Goal: Information Seeking & Learning: Check status

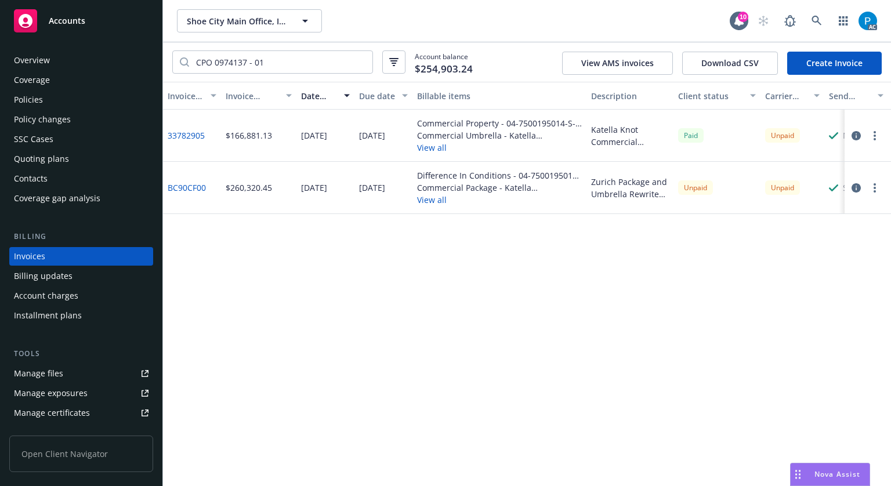
click at [101, 30] on div "Accounts" at bounding box center [81, 20] width 135 height 23
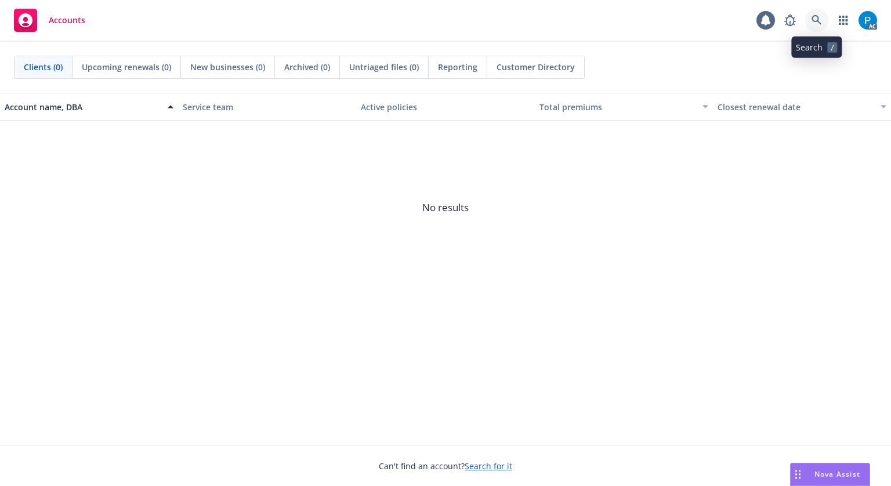
click at [823, 20] on link at bounding box center [816, 20] width 23 height 23
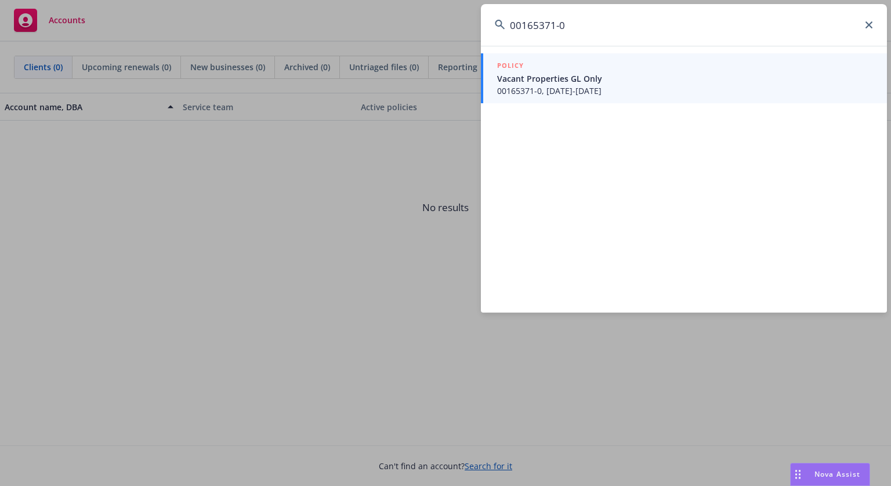
type input "00165371-0"
click at [628, 69] on div "POLICY" at bounding box center [685, 66] width 376 height 13
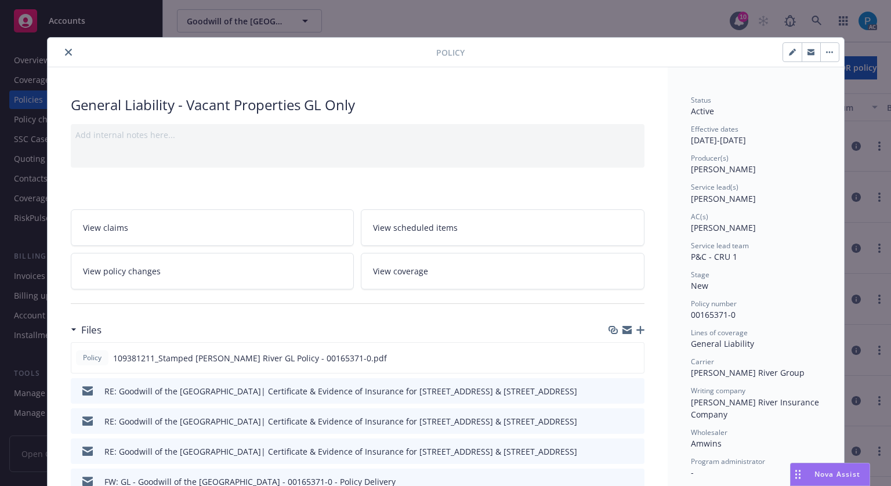
click at [65, 53] on icon "close" at bounding box center [68, 52] width 7 height 7
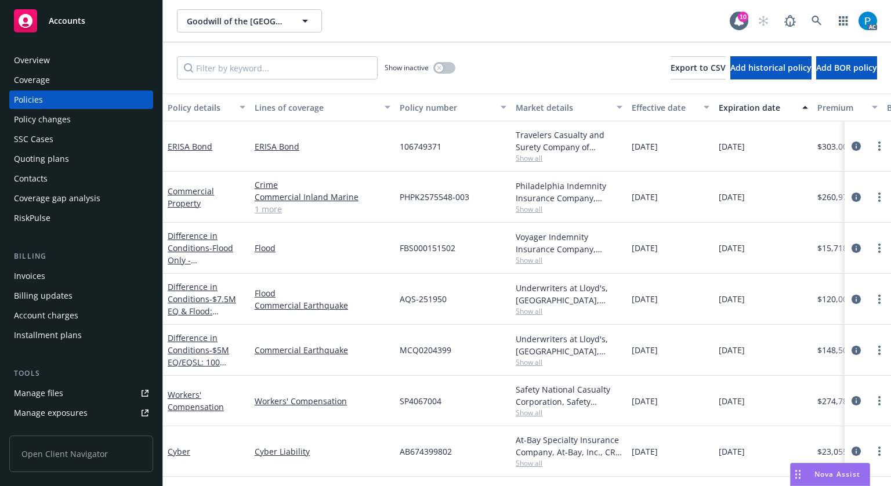
click at [67, 264] on div "Billing Invoices Billing updates Account charges Installment plans" at bounding box center [81, 298] width 144 height 94
click at [63, 275] on div "Invoices" at bounding box center [81, 276] width 135 height 19
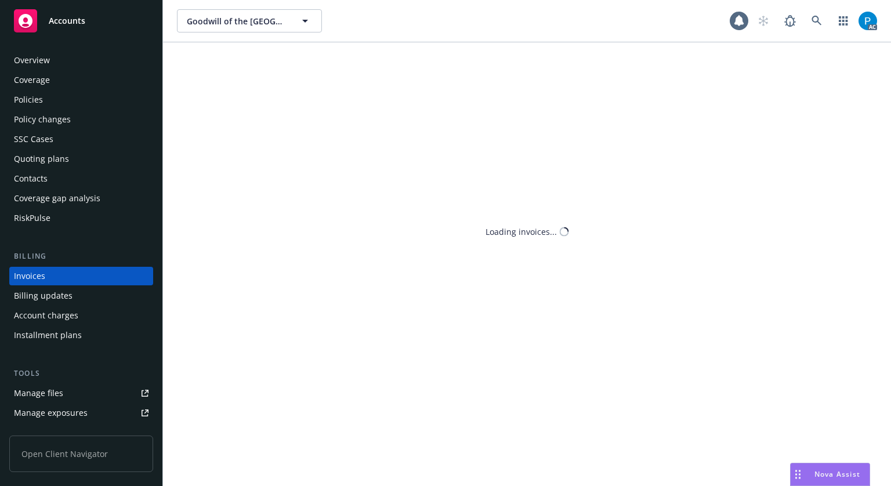
scroll to position [14, 0]
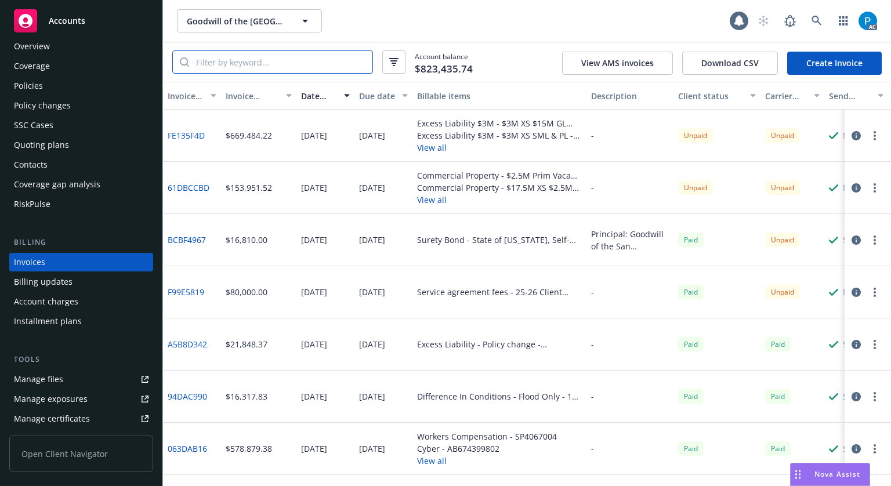
click at [271, 63] on input "search" at bounding box center [280, 62] width 183 height 22
paste input "00165371-0"
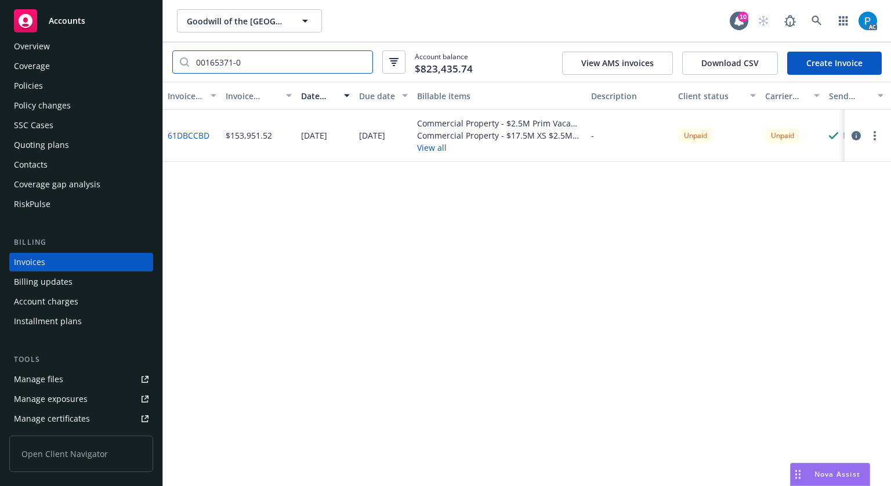
type input "00165371-0"
click at [115, 20] on div "Accounts" at bounding box center [81, 20] width 135 height 23
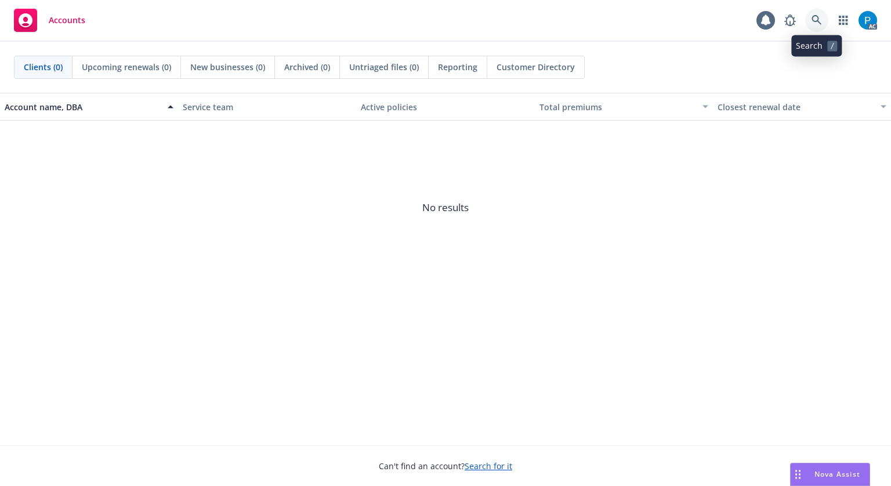
click at [814, 14] on link at bounding box center [816, 20] width 23 height 23
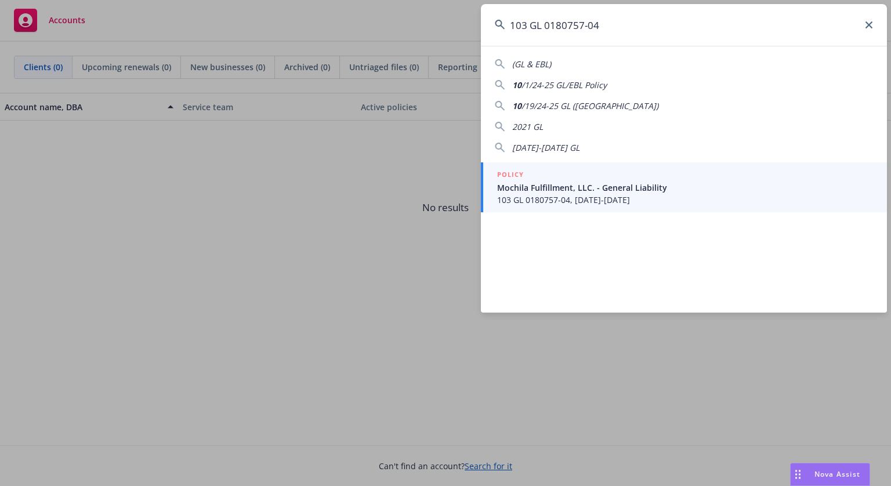
type input "103 GL 0180757-04"
click at [601, 204] on span "103 GL 0180757-04, [DATE]-[DATE]" at bounding box center [685, 200] width 376 height 12
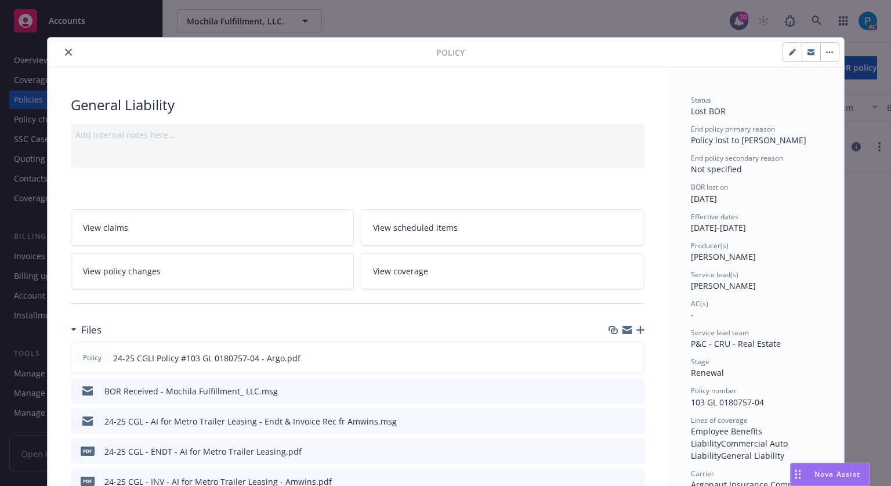
click at [64, 46] on button "close" at bounding box center [68, 52] width 14 height 14
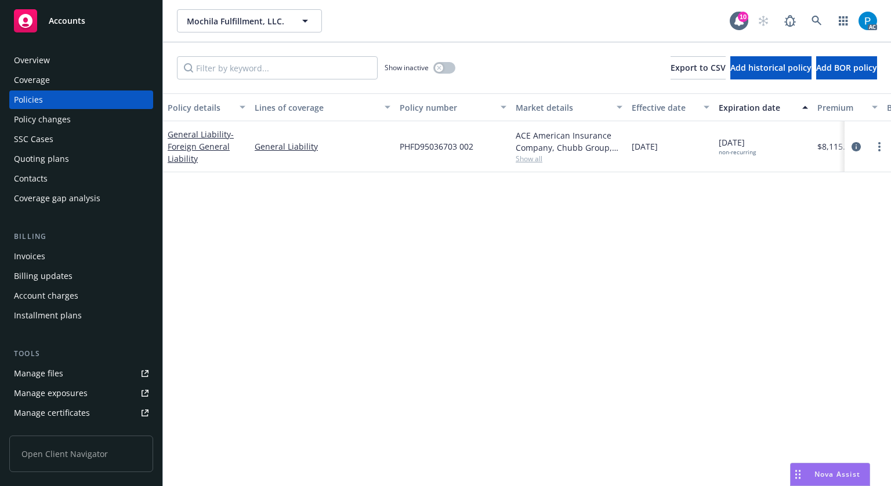
click at [39, 259] on div "Invoices" at bounding box center [29, 256] width 31 height 19
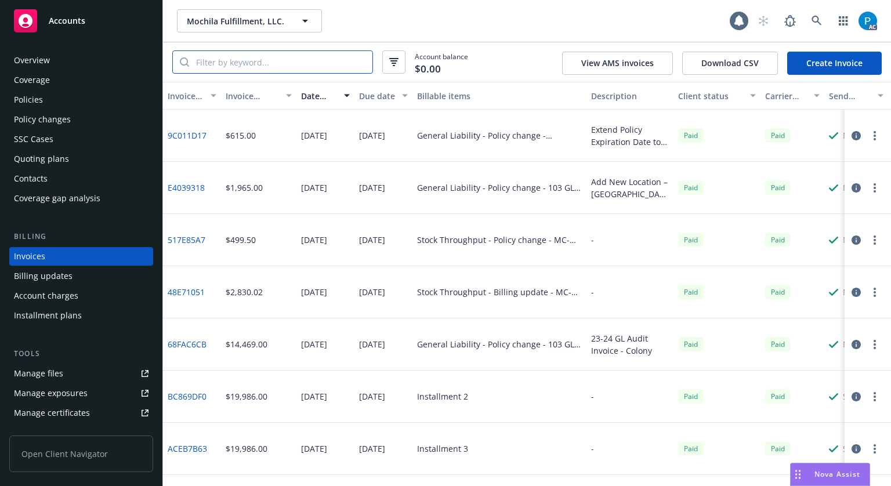
click at [275, 56] on input "search" at bounding box center [280, 62] width 183 height 22
paste input "103 GL 0180757-04"
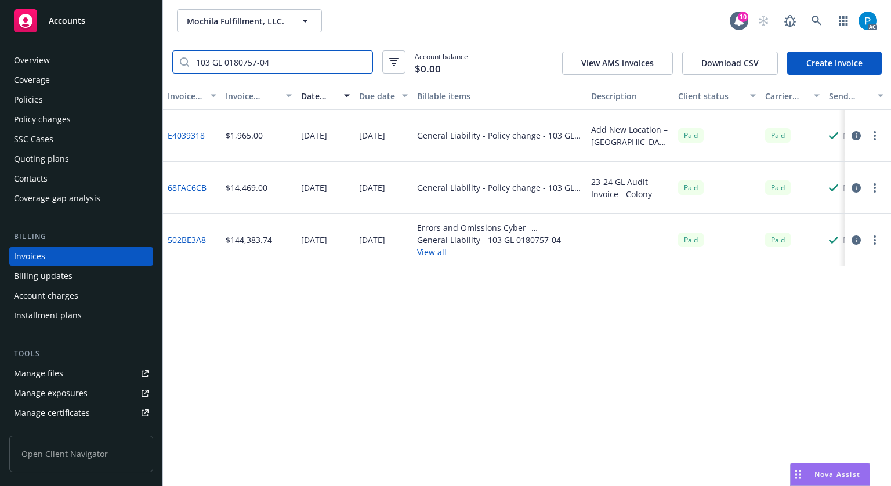
type input "103 GL 0180757-04"
click at [35, 90] on div "Policies" at bounding box center [28, 99] width 29 height 19
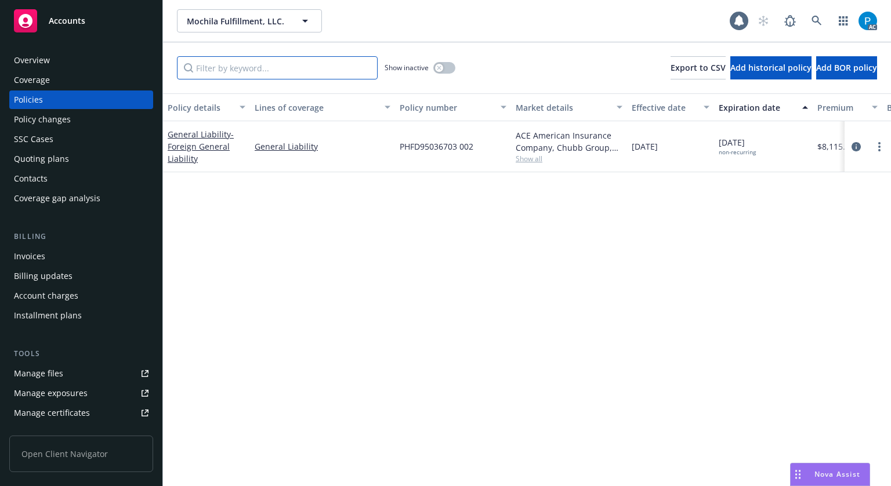
click at [258, 67] on input "Filter by keyword..." at bounding box center [277, 67] width 201 height 23
paste input "103 GL 0180757-04"
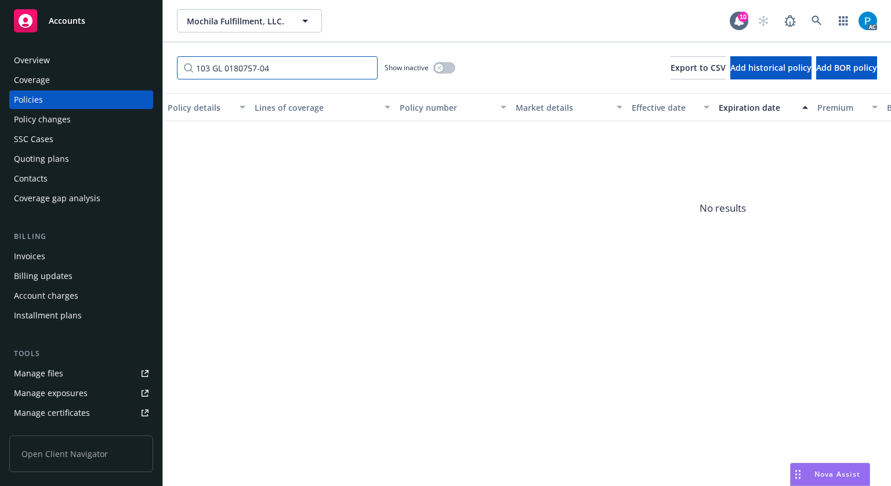
type input "103 GL 0180757-04"
click at [56, 30] on div "Accounts" at bounding box center [81, 20] width 135 height 23
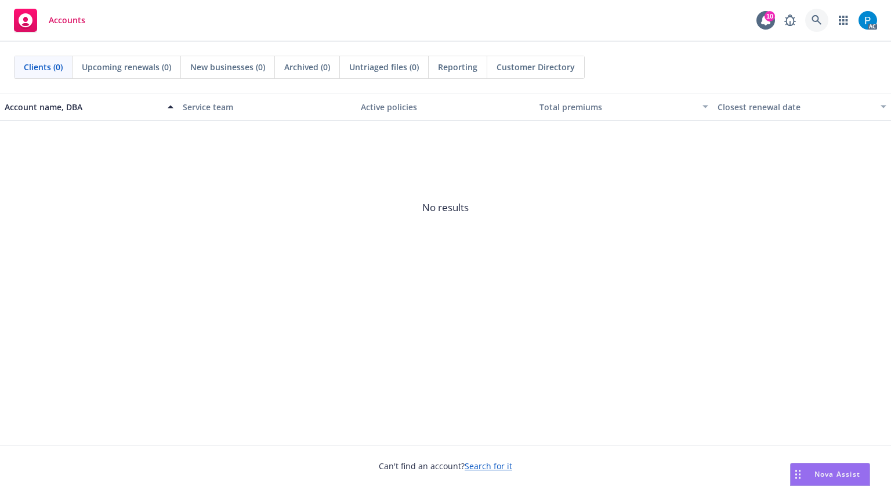
click at [815, 20] on icon at bounding box center [816, 20] width 10 height 10
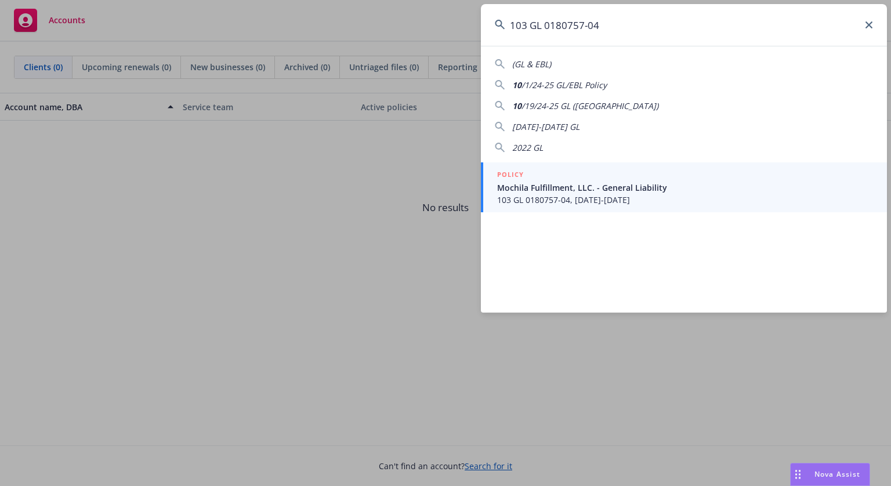
type input "103 GL 0180757-04"
click at [646, 186] on span "Mochila Fulfillment, LLC. - General Liability" at bounding box center [685, 188] width 376 height 12
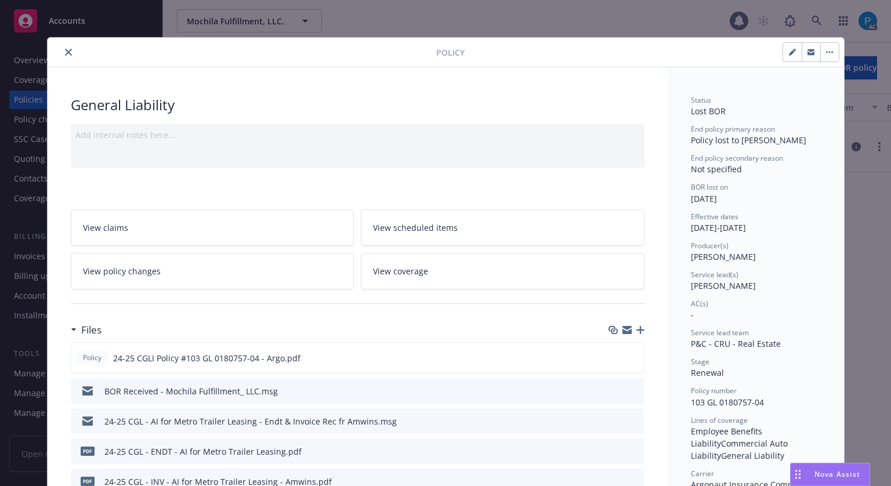
scroll to position [35, 0]
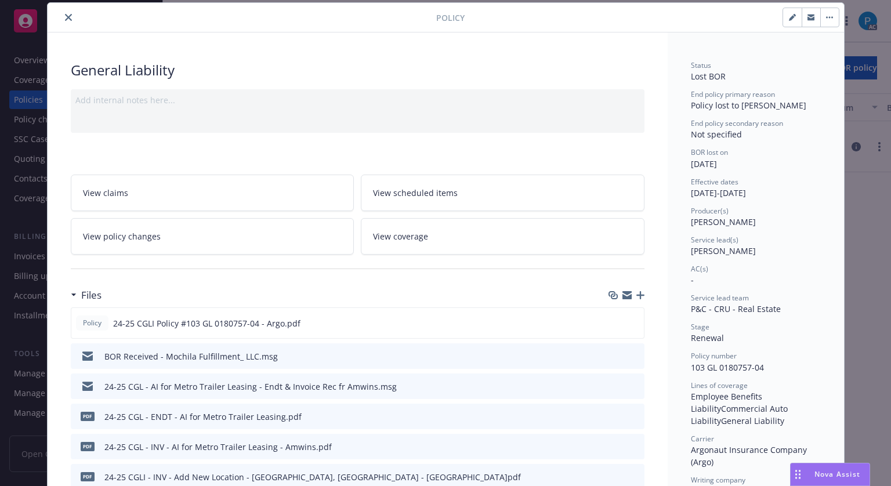
click at [61, 19] on button "close" at bounding box center [68, 17] width 14 height 14
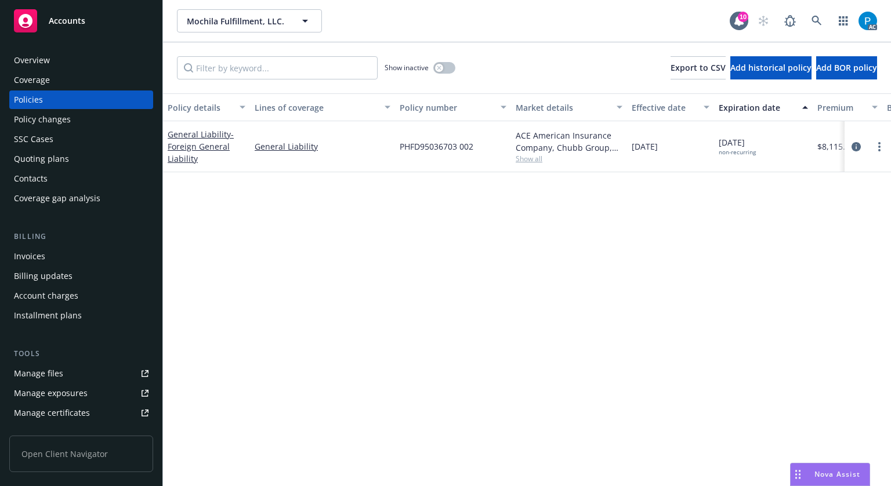
click at [82, 33] on link "Accounts" at bounding box center [81, 21] width 144 height 32
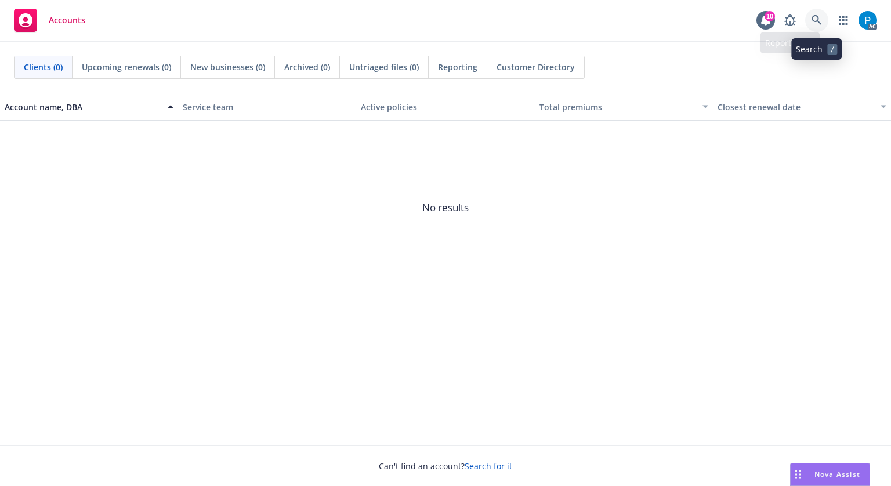
click at [818, 20] on icon at bounding box center [816, 20] width 10 height 10
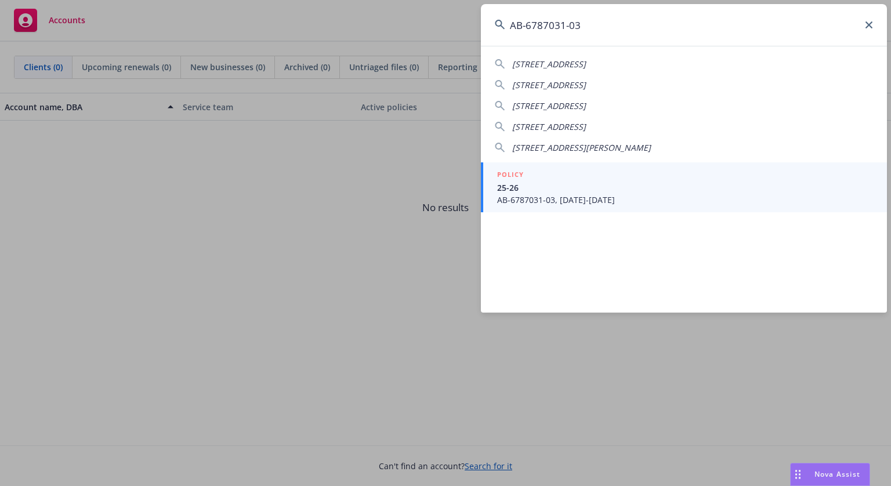
type input "AB-6787031-03"
click at [706, 192] on span "25-26" at bounding box center [685, 188] width 376 height 12
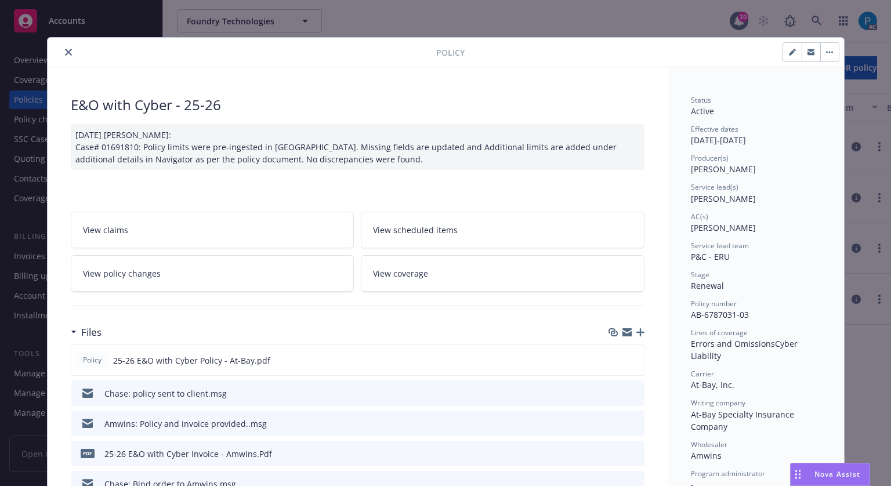
click at [56, 59] on div at bounding box center [244, 52] width 384 height 14
click at [65, 53] on icon "close" at bounding box center [68, 52] width 7 height 7
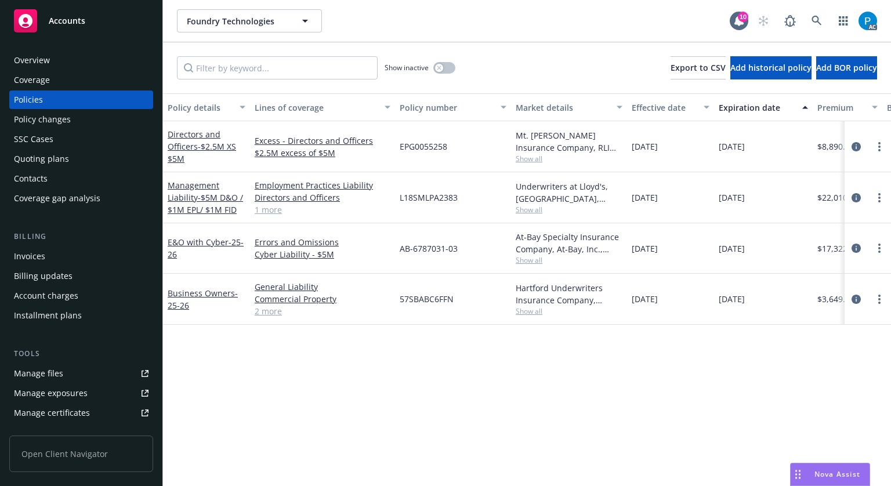
click at [47, 259] on div "Invoices" at bounding box center [81, 256] width 135 height 19
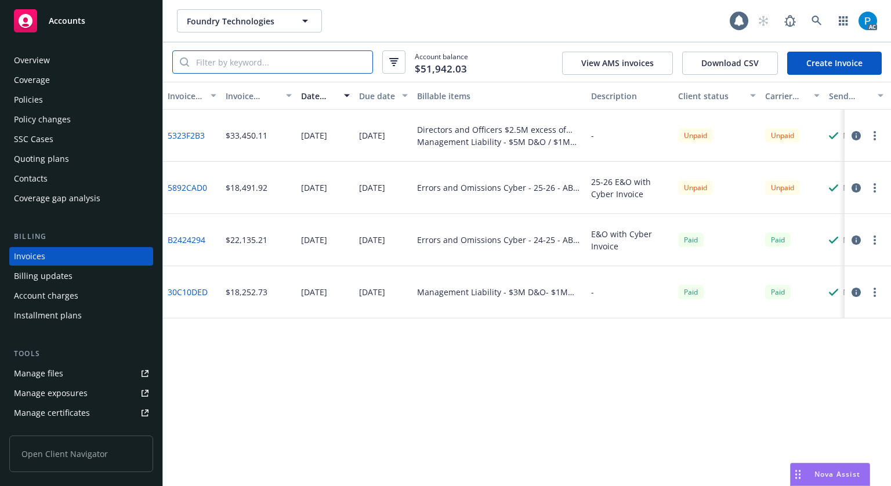
click at [255, 61] on input "search" at bounding box center [280, 62] width 183 height 22
paste input "AB-6787031-03"
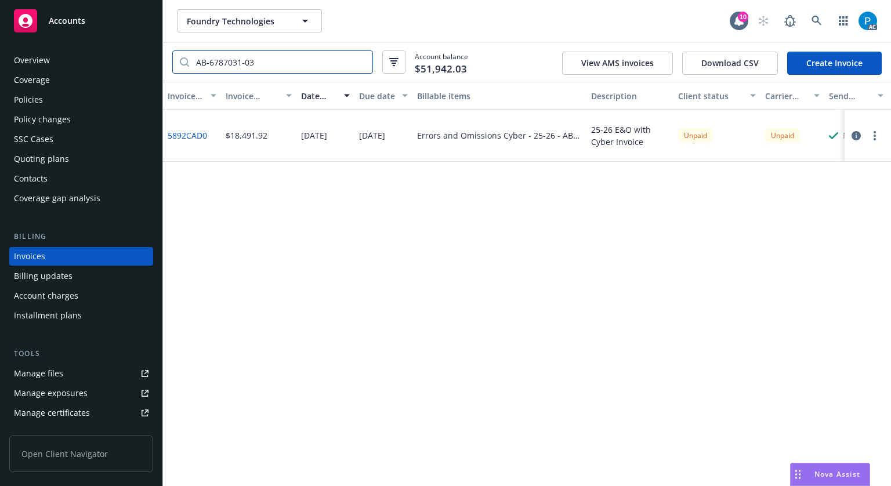
type input "AB-6787031-03"
click at [105, 10] on div "Accounts" at bounding box center [81, 20] width 135 height 23
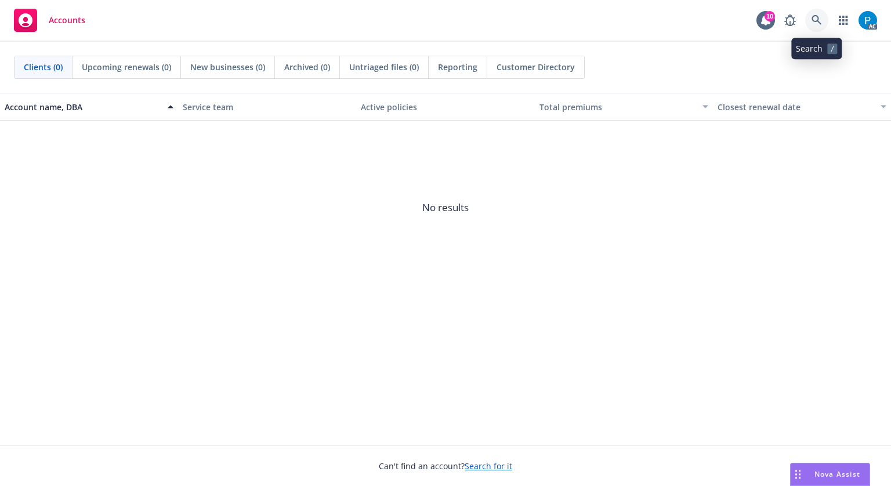
click at [815, 14] on link at bounding box center [816, 20] width 23 height 23
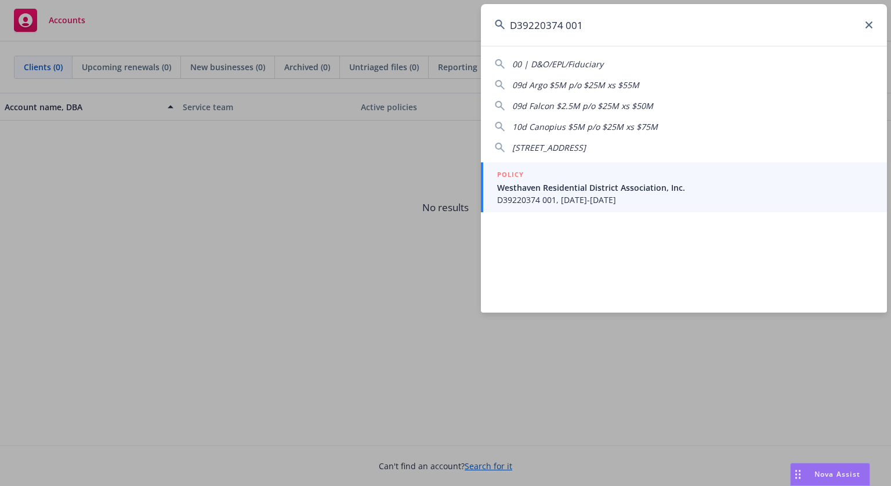
type input "D39220374 001"
click at [575, 190] on span "Westhaven Residential District Association, Inc." at bounding box center [685, 188] width 376 height 12
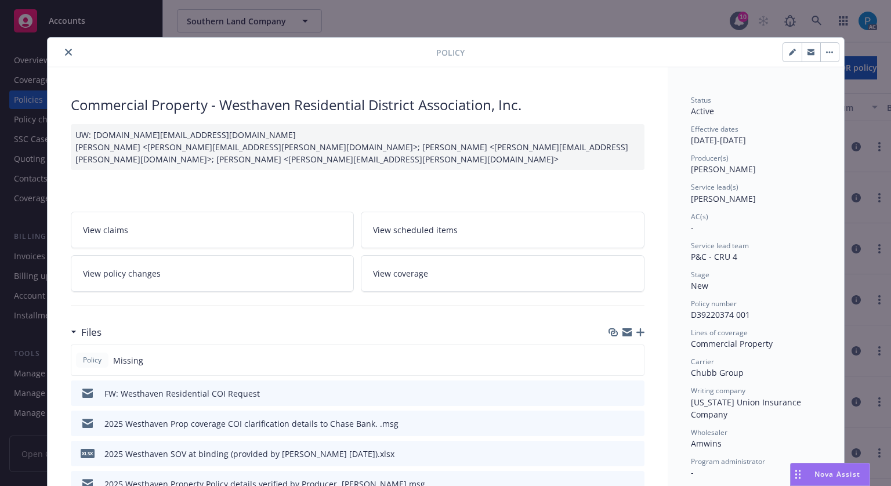
click at [63, 56] on button "close" at bounding box center [68, 52] width 14 height 14
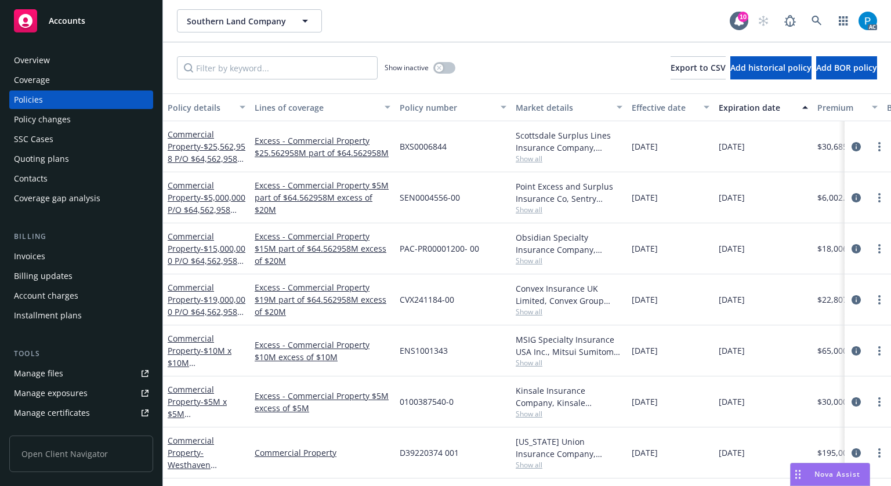
click at [44, 253] on div "Invoices" at bounding box center [29, 256] width 31 height 19
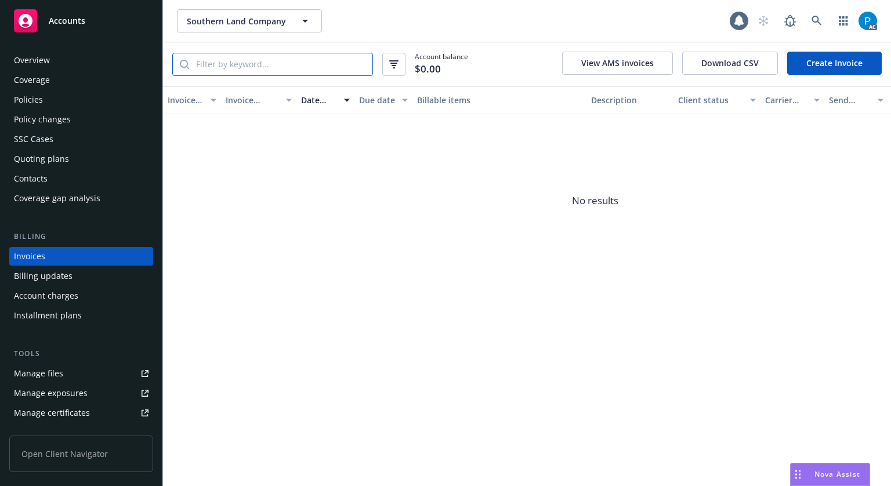
click at [223, 62] on input "search" at bounding box center [280, 64] width 183 height 22
paste input "D39220374 001"
type input "D39220374 001"
click at [104, 20] on div "Accounts" at bounding box center [81, 20] width 135 height 23
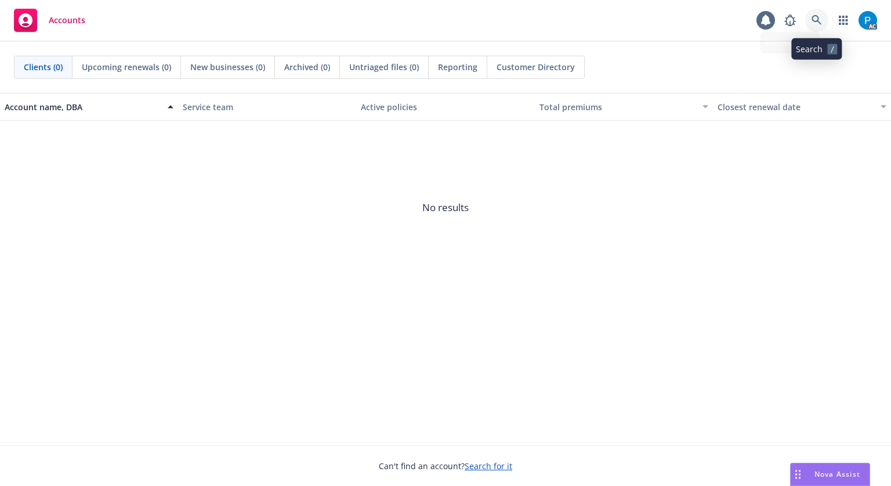
click at [815, 23] on icon at bounding box center [816, 20] width 10 height 10
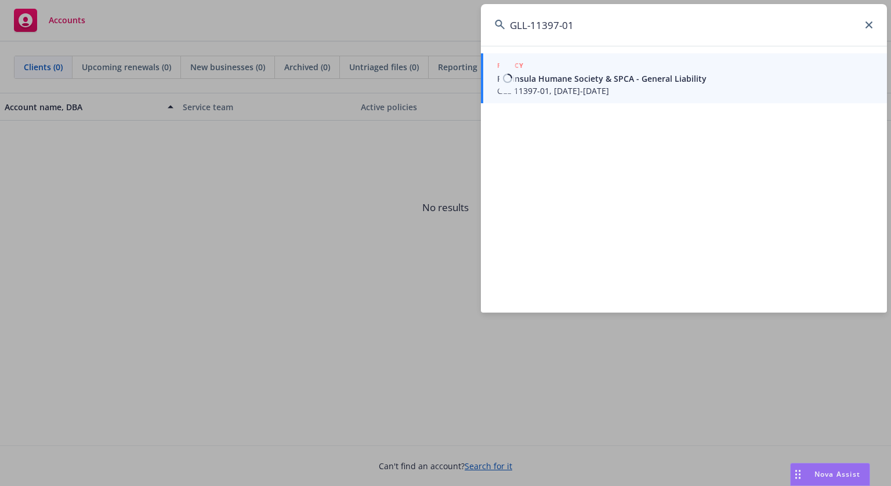
type input "GLL-11397-01"
click at [608, 70] on div "POLICY" at bounding box center [685, 66] width 376 height 13
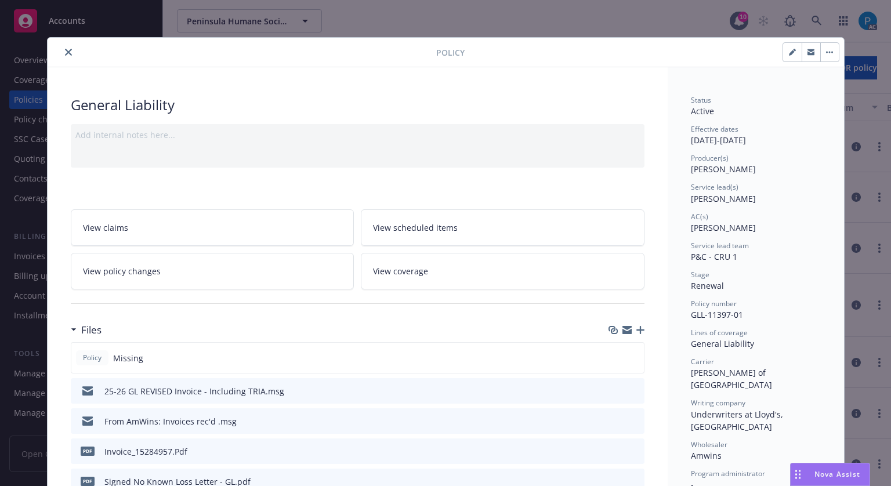
click at [65, 58] on button "close" at bounding box center [68, 52] width 14 height 14
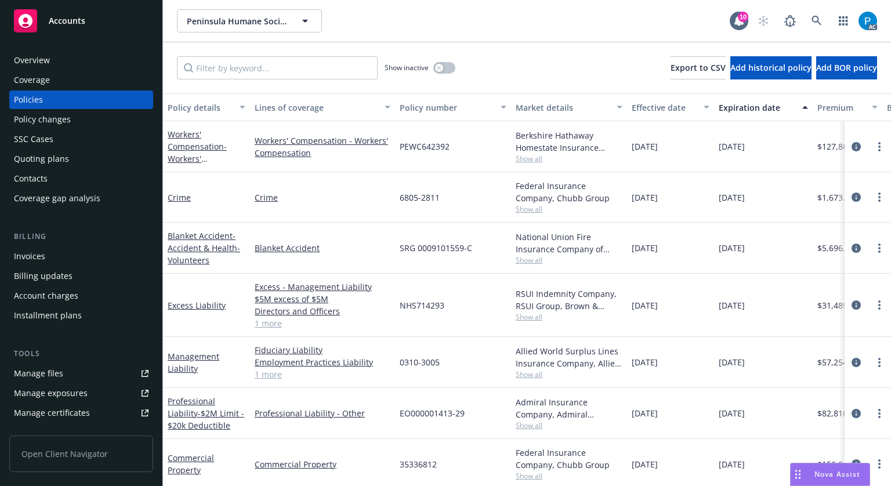
click at [43, 256] on div "Invoices" at bounding box center [29, 256] width 31 height 19
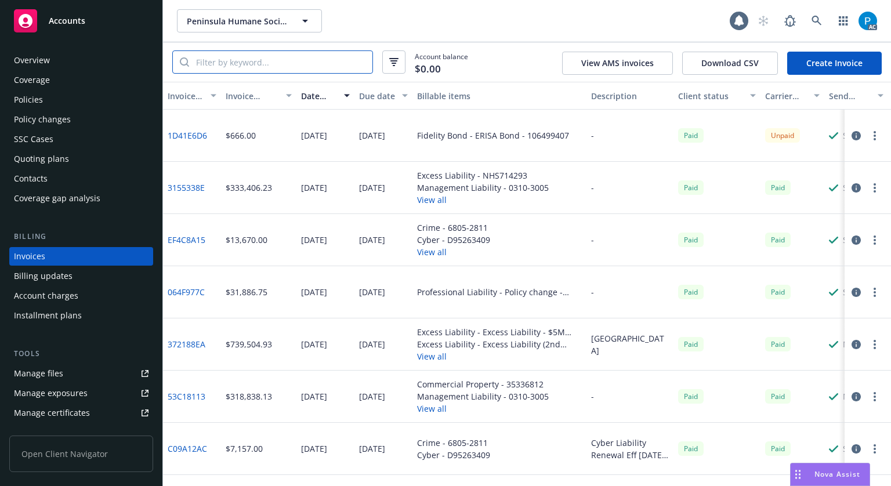
click at [299, 62] on input "search" at bounding box center [280, 62] width 183 height 22
paste input "GLL-11397-01"
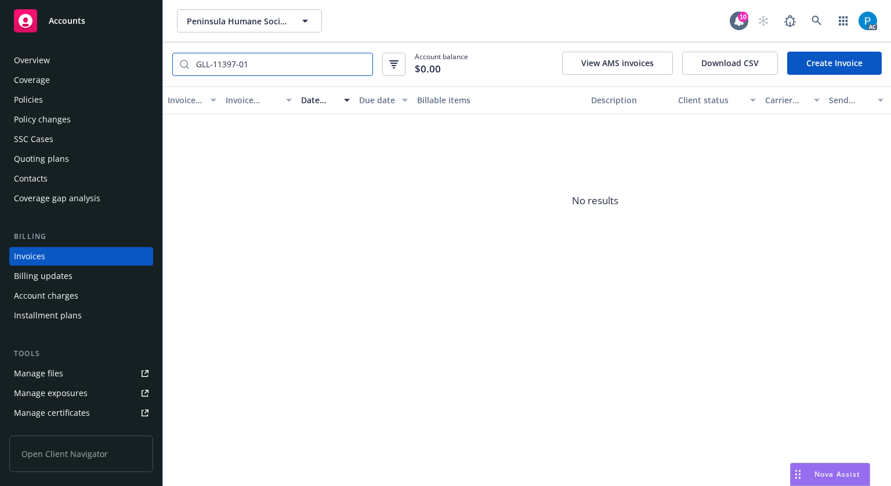
type input "GLL-11397-01"
click at [95, 27] on div "Accounts" at bounding box center [81, 20] width 135 height 23
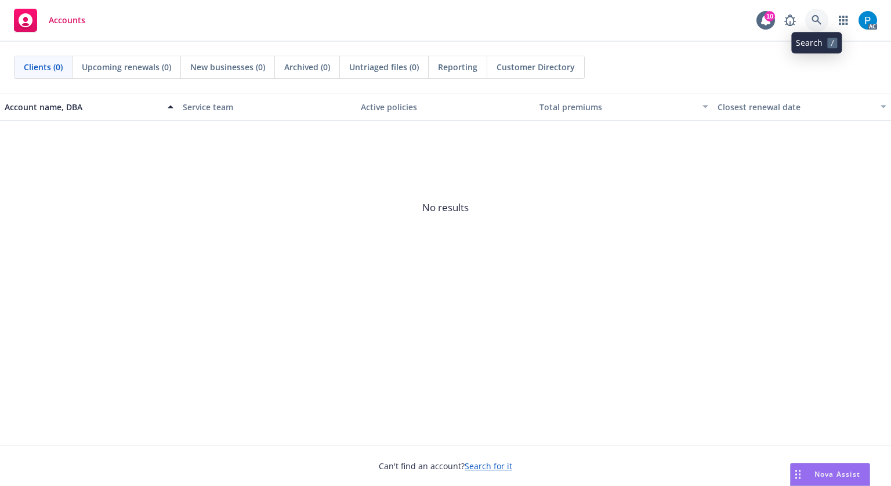
click at [815, 20] on icon at bounding box center [816, 20] width 10 height 10
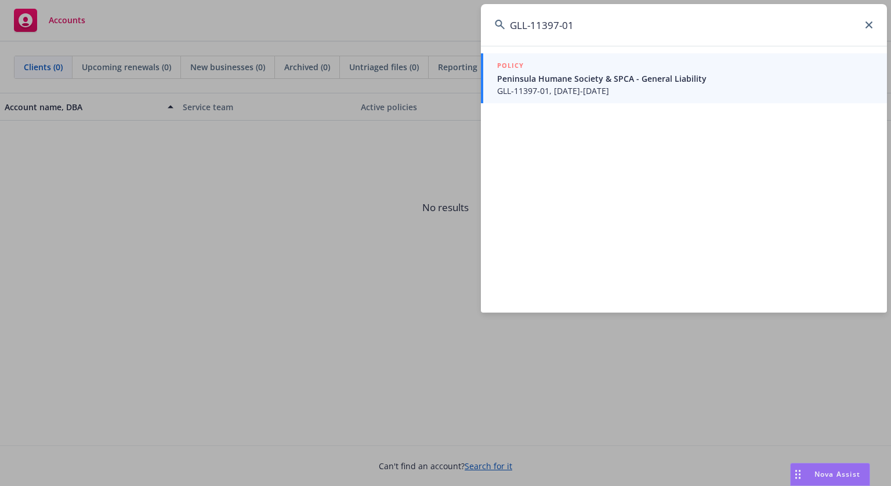
type input "GLL-11397-01"
click at [601, 79] on span "Peninsula Humane Society & SPCA - General Liability" at bounding box center [685, 78] width 376 height 12
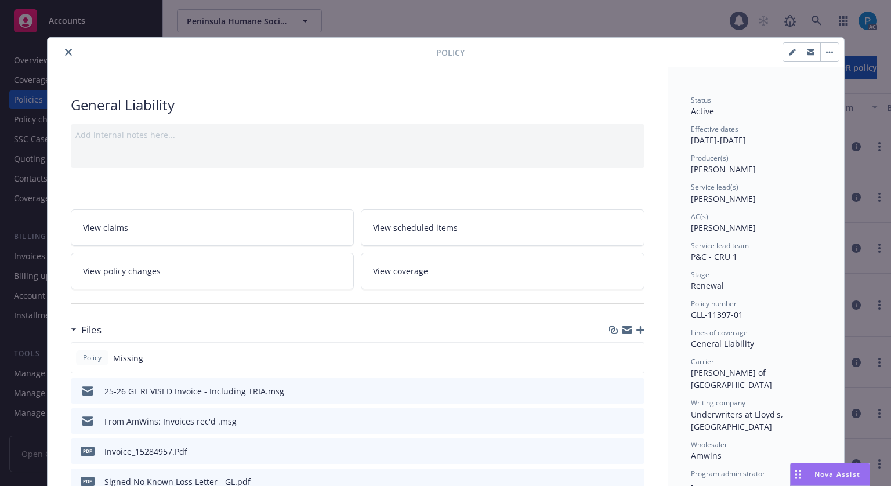
scroll to position [35, 0]
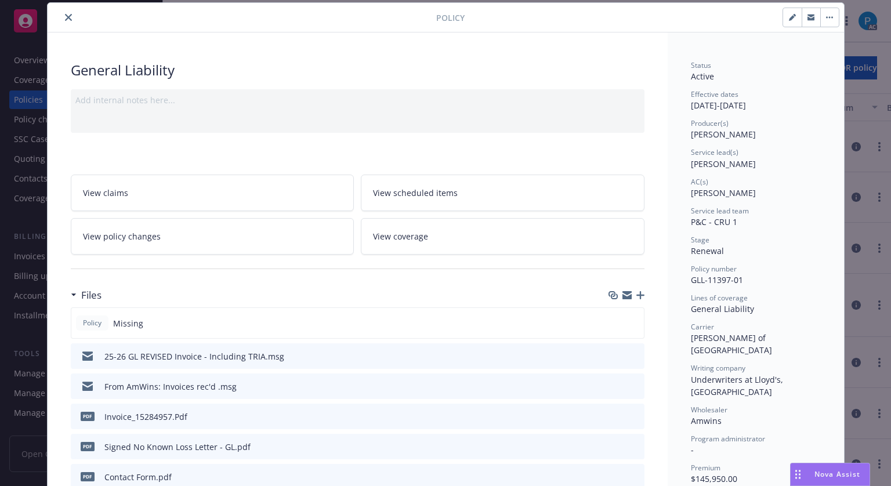
click at [61, 15] on button "close" at bounding box center [68, 17] width 14 height 14
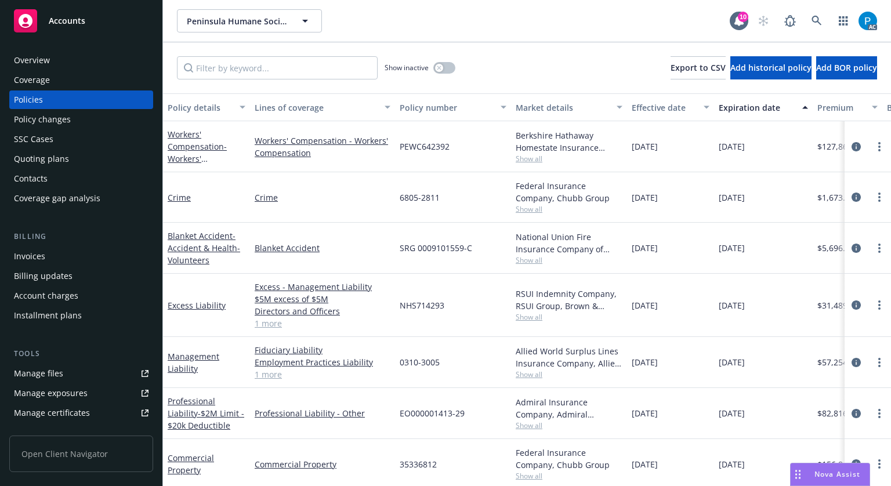
click at [36, 250] on div "Invoices" at bounding box center [29, 256] width 31 height 19
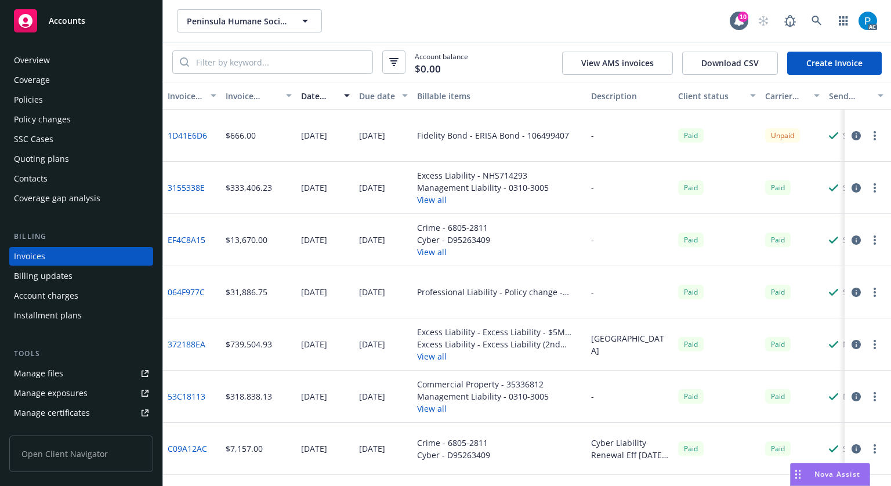
click at [40, 103] on div "Policies" at bounding box center [28, 99] width 29 height 19
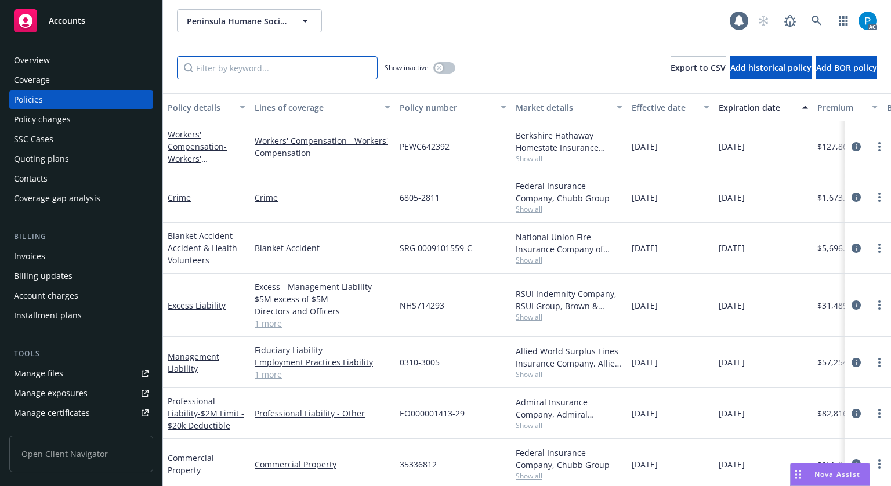
click at [241, 62] on input "Filter by keyword..." at bounding box center [277, 67] width 201 height 23
paste input "DGE-XS6-013325"
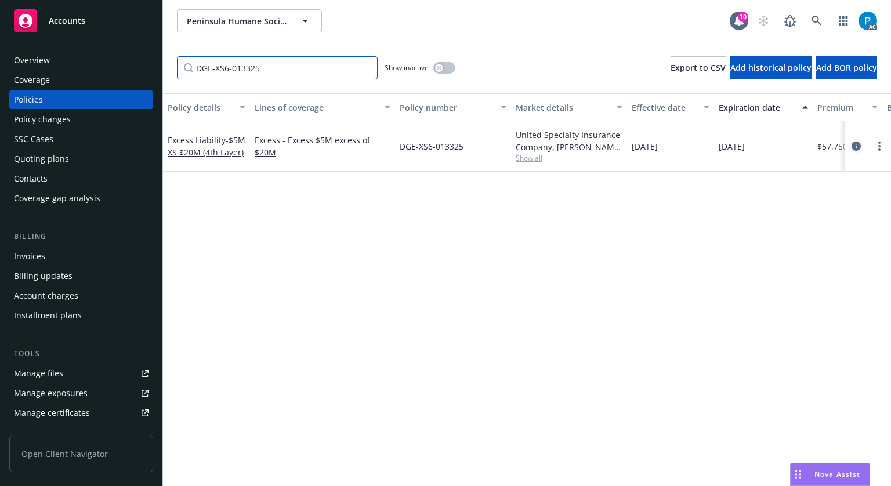
type input "DGE-XS6-013325"
click at [853, 142] on link "circleInformation" at bounding box center [856, 146] width 14 height 14
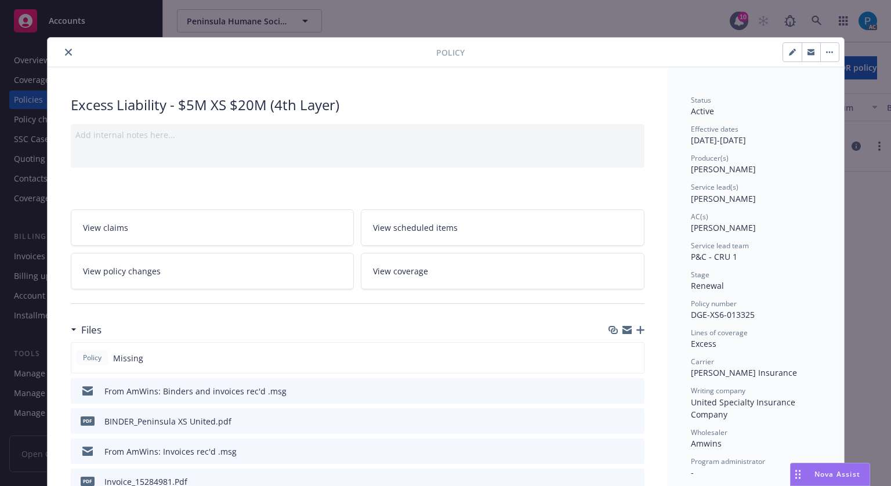
click at [65, 53] on icon "close" at bounding box center [68, 52] width 7 height 7
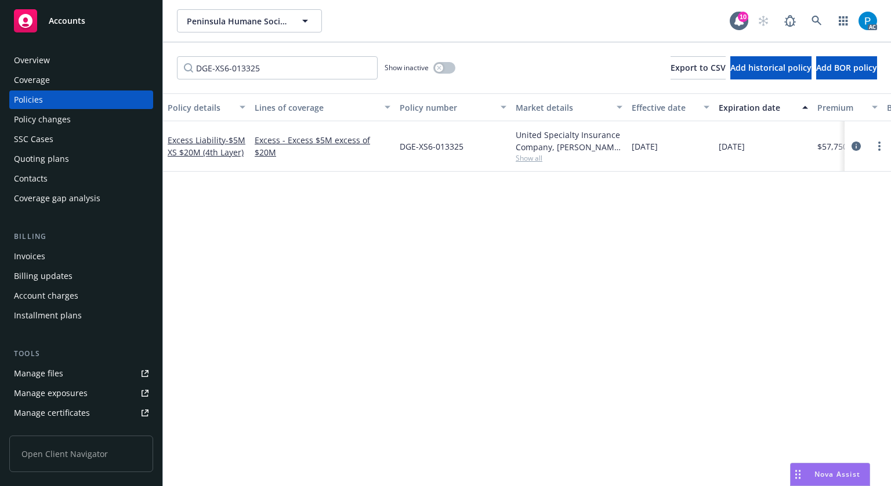
click at [71, 30] on div "Accounts" at bounding box center [81, 20] width 135 height 23
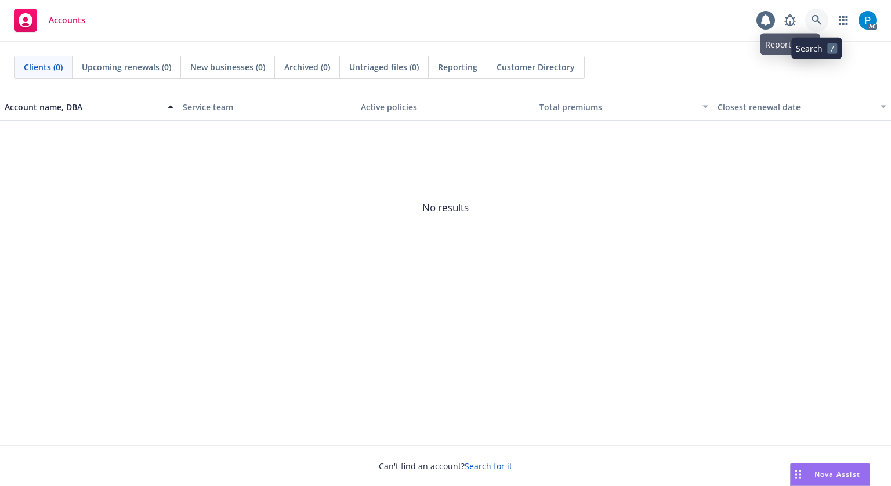
click at [819, 12] on link at bounding box center [816, 20] width 23 height 23
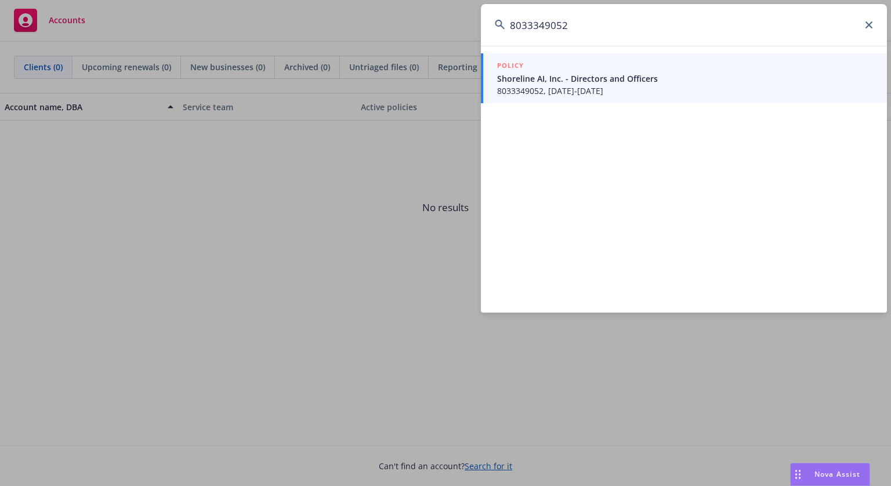
type input "8033349052"
click at [573, 86] on span "8033349052, [DATE]-[DATE]" at bounding box center [685, 91] width 376 height 12
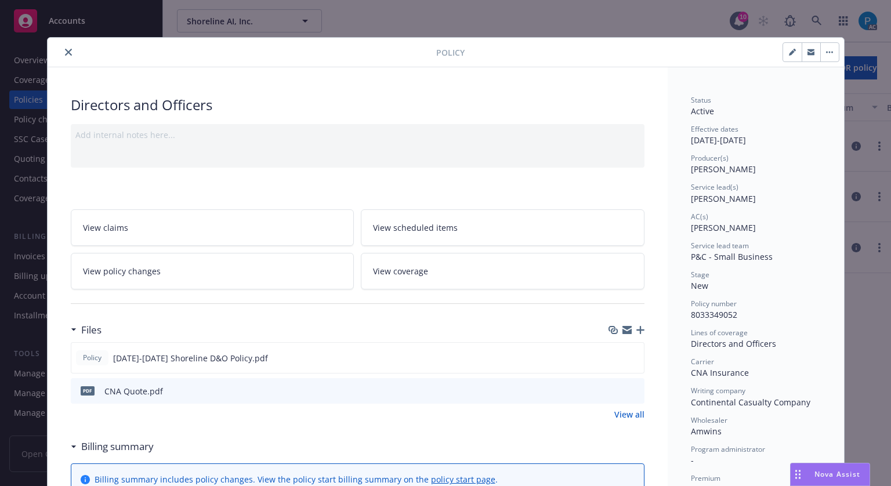
click at [65, 50] on icon "close" at bounding box center [68, 52] width 7 height 7
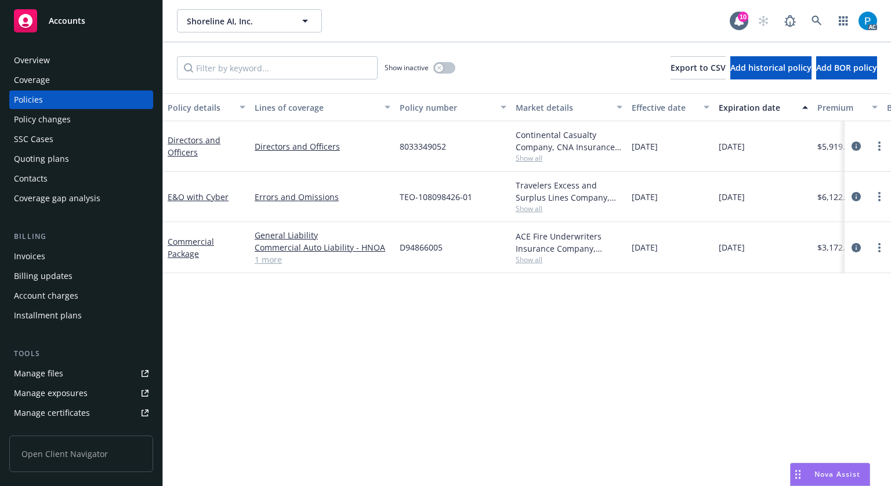
click at [44, 249] on div "Invoices" at bounding box center [29, 256] width 31 height 19
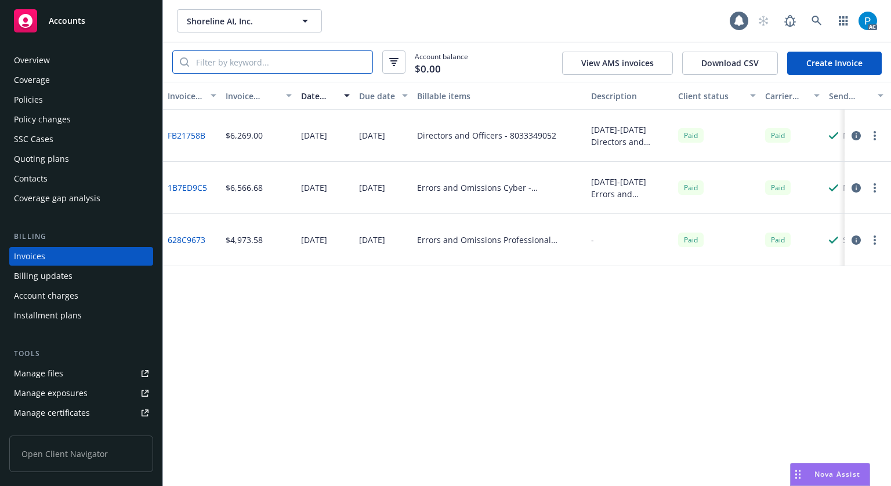
click at [212, 58] on input "search" at bounding box center [280, 62] width 183 height 22
paste input "8033349052"
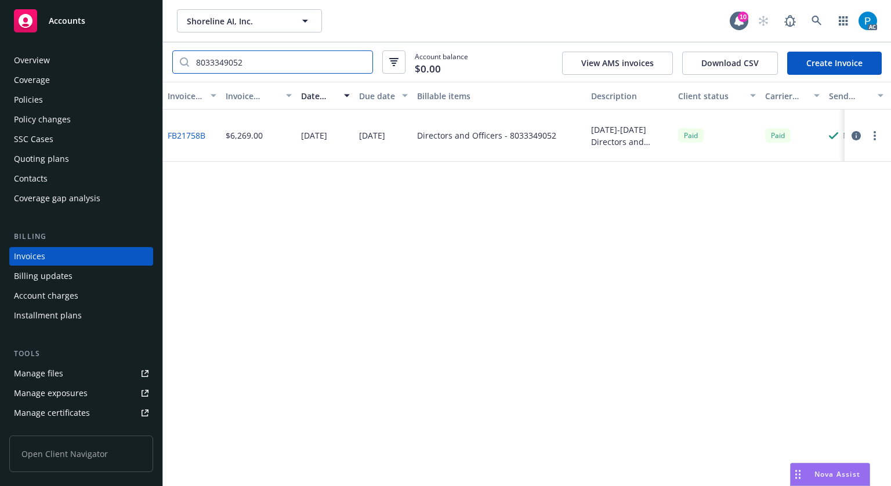
type input "8033349052"
click at [119, 16] on div "Accounts" at bounding box center [81, 20] width 135 height 23
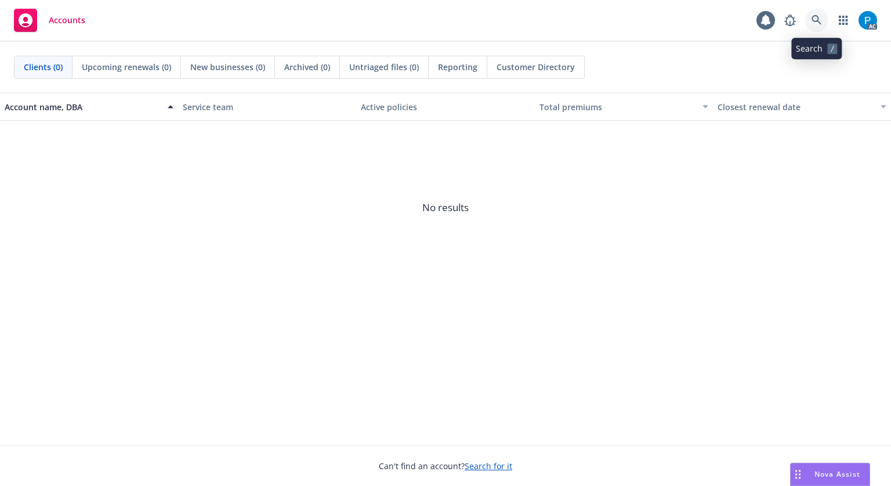
click at [807, 21] on link at bounding box center [816, 20] width 23 height 23
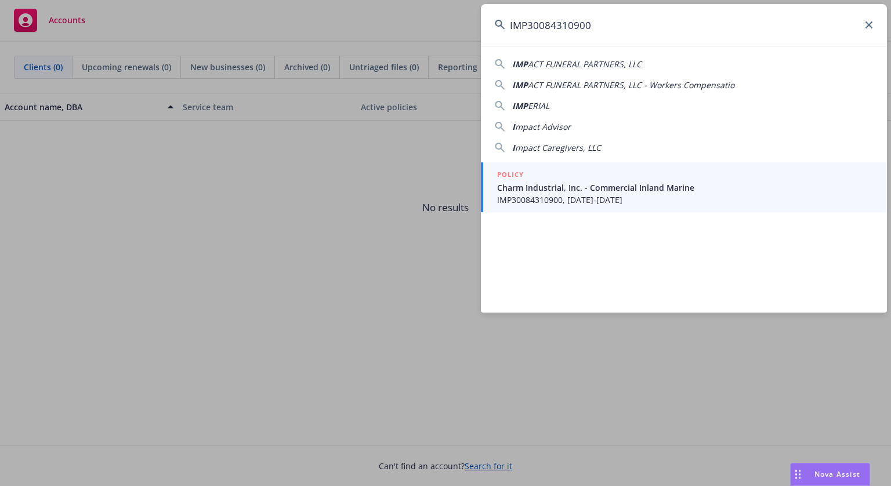
type input "IMP30084310900"
click at [584, 194] on span "IMP30084310900, [DATE]-[DATE]" at bounding box center [685, 200] width 376 height 12
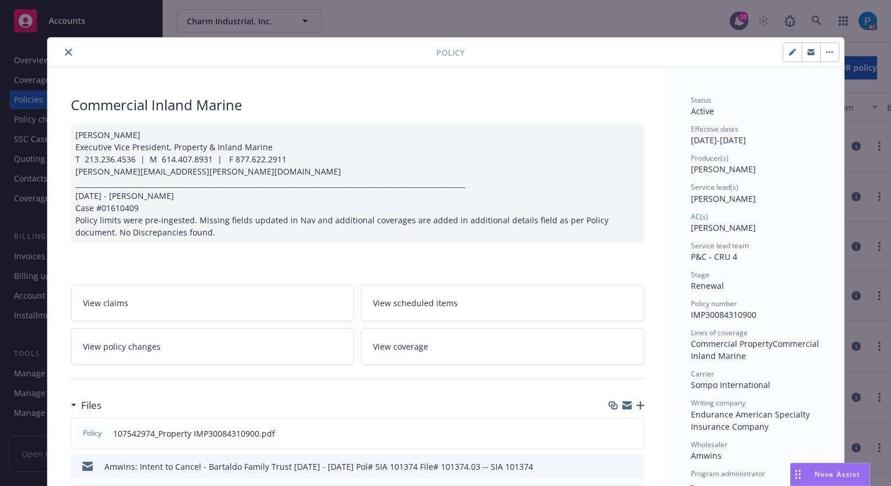
click at [61, 50] on button "close" at bounding box center [68, 52] width 14 height 14
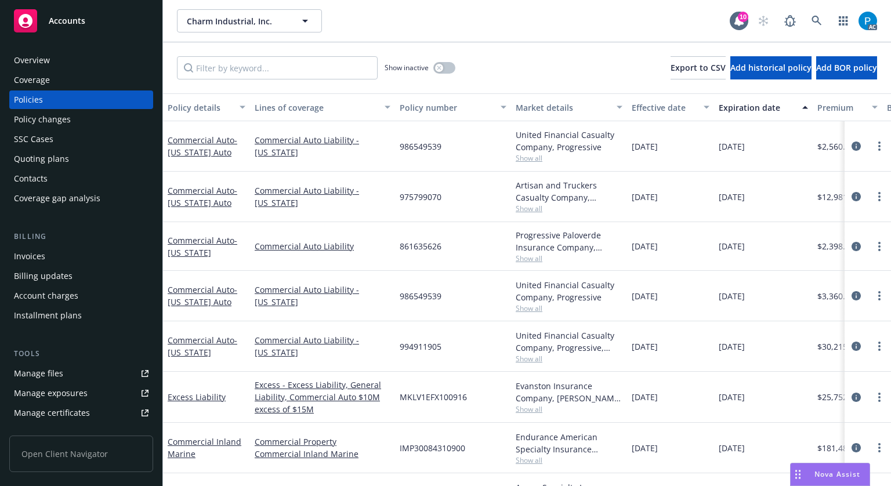
click at [41, 254] on div "Invoices" at bounding box center [29, 256] width 31 height 19
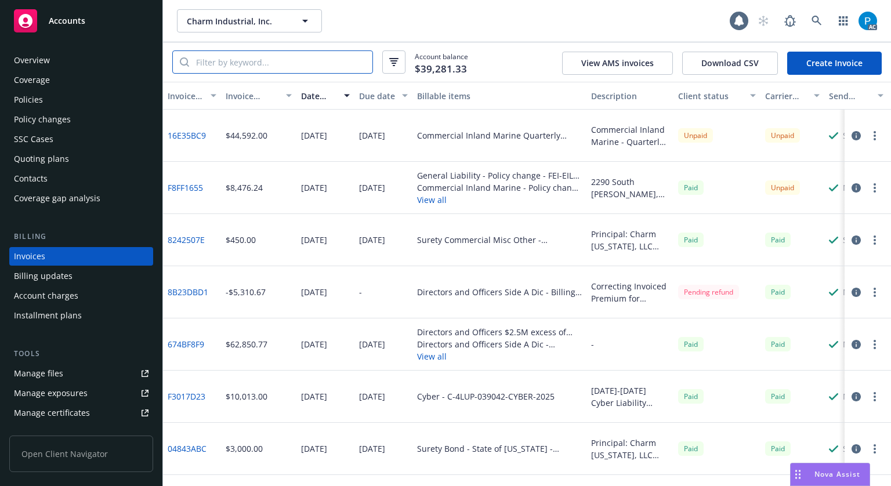
click at [258, 64] on input "search" at bounding box center [280, 62] width 183 height 22
paste input "IMP30084310900"
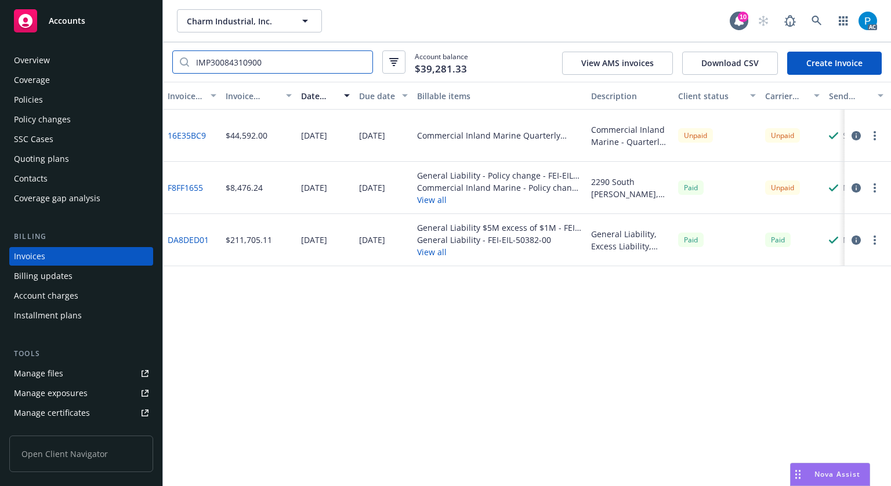
type input "IMP30084310900"
click at [856, 187] on icon "button" at bounding box center [855, 187] width 9 height 9
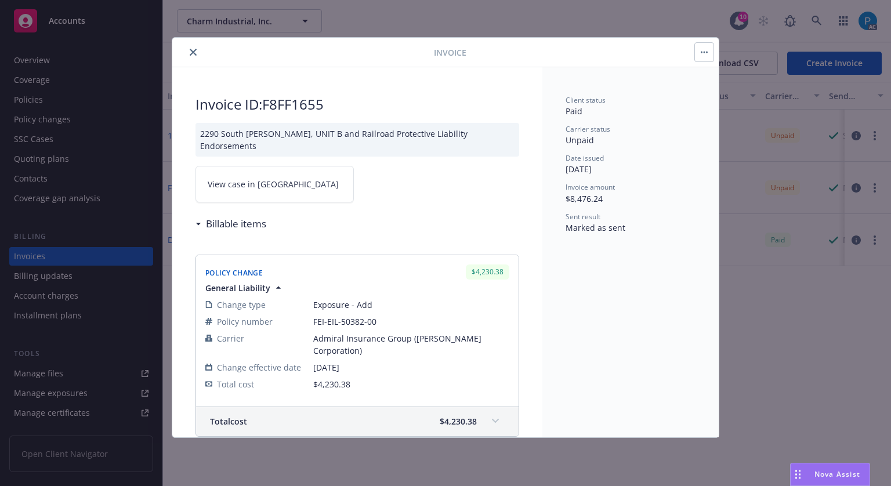
click at [281, 178] on link "View case in [GEOGRAPHIC_DATA]" at bounding box center [274, 184] width 158 height 37
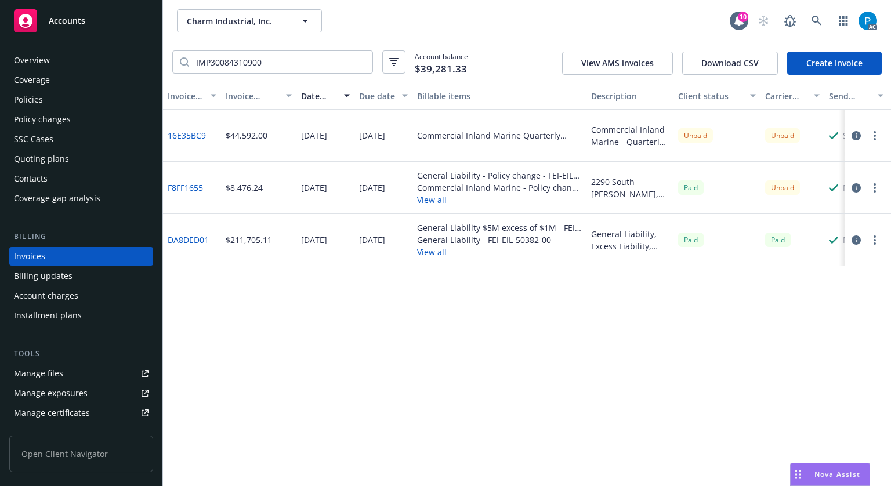
click at [102, 17] on div "Accounts" at bounding box center [81, 20] width 135 height 23
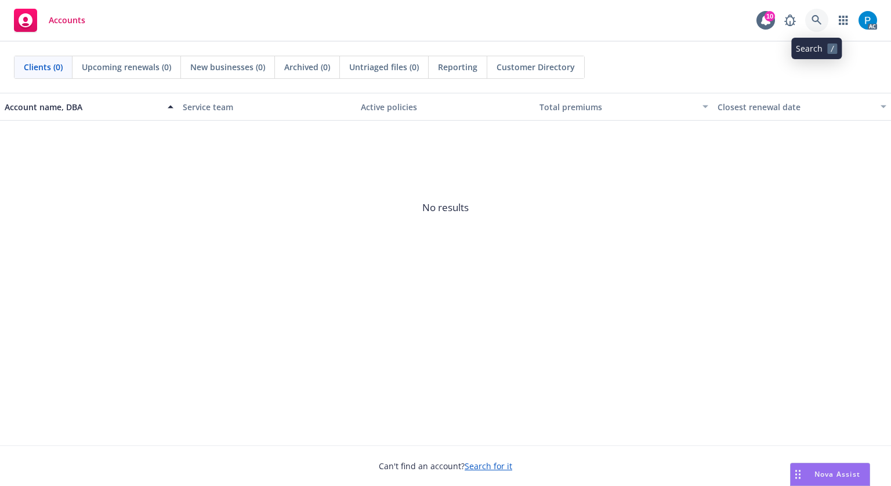
click at [815, 15] on icon at bounding box center [816, 20] width 10 height 10
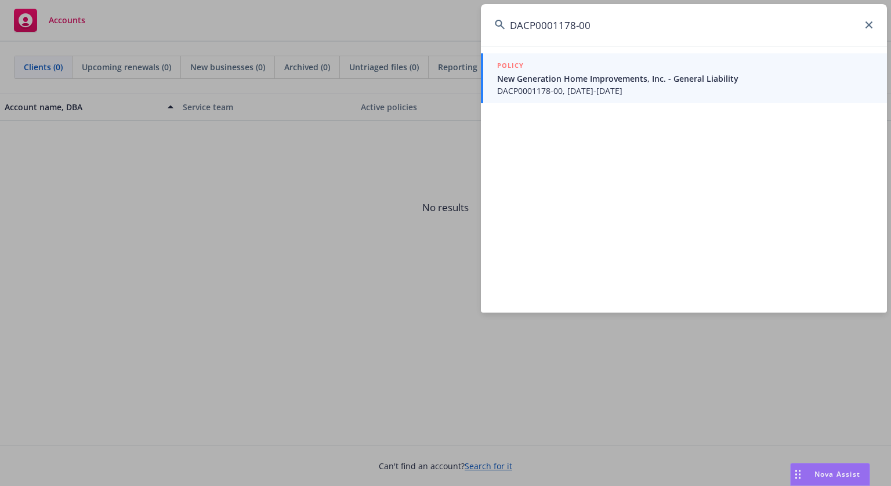
type input "DACP0001178-00"
click at [637, 97] on link "POLICY New Generation Home Improvements, Inc. - General Liability DACP0001178-0…" at bounding box center [684, 78] width 406 height 50
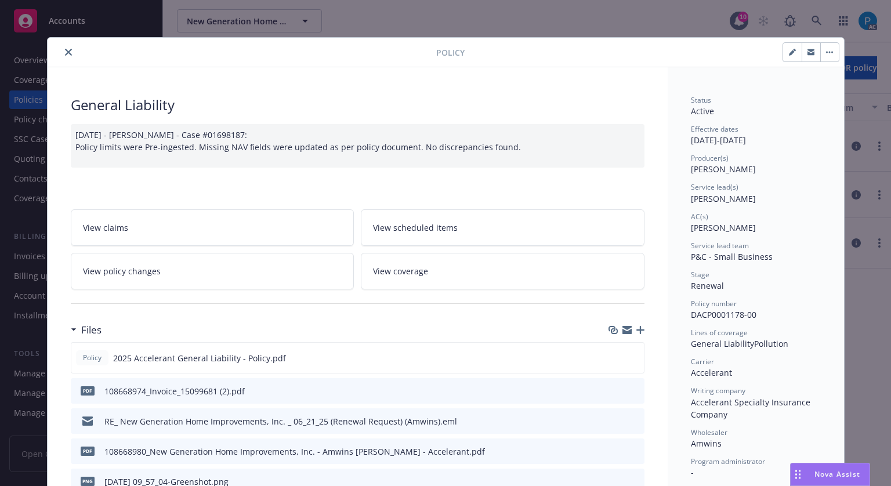
click at [61, 57] on button "close" at bounding box center [68, 52] width 14 height 14
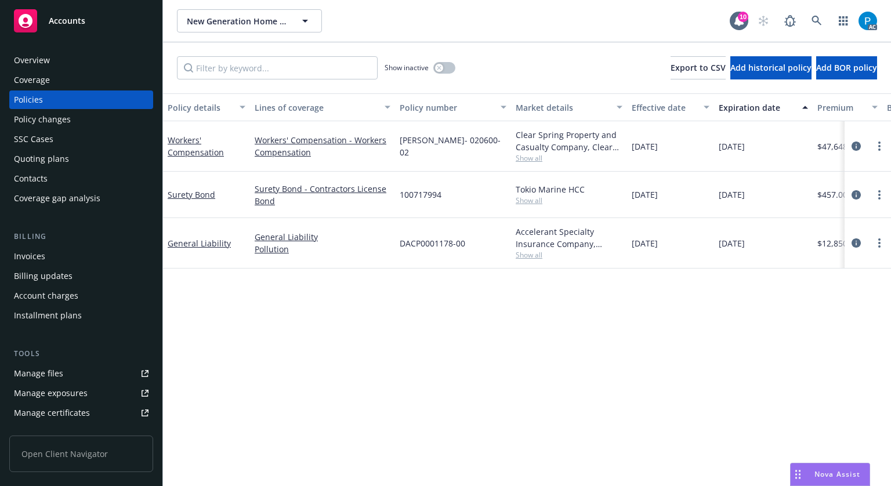
click at [55, 252] on div "Invoices" at bounding box center [81, 256] width 135 height 19
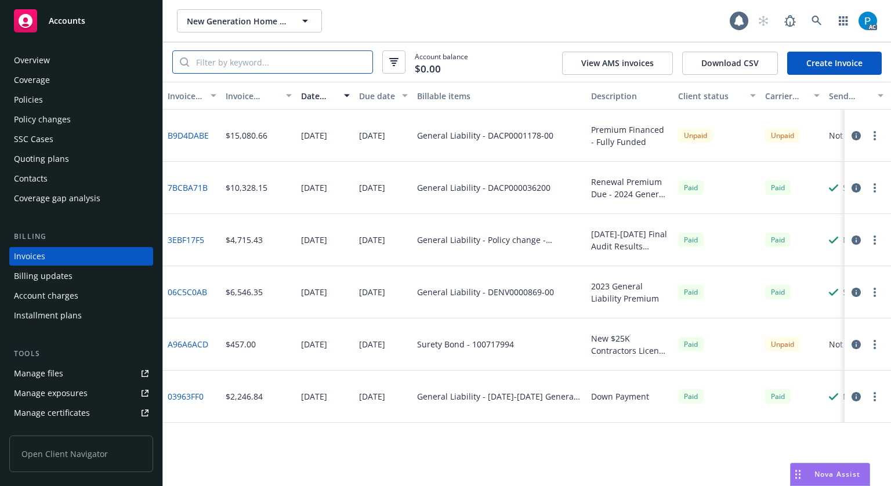
click at [262, 60] on input "search" at bounding box center [280, 62] width 183 height 22
paste input "DACP0001178-00"
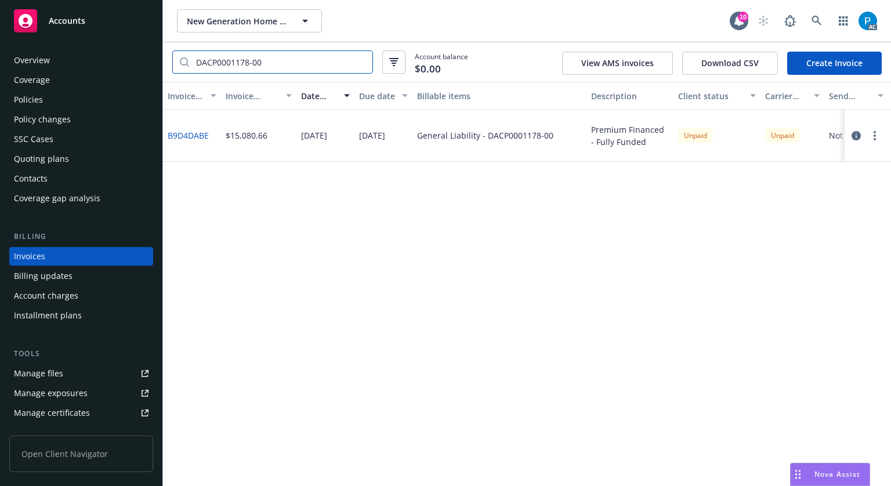
type input "DACP0001178-00"
click at [78, 27] on div "Accounts" at bounding box center [81, 20] width 135 height 23
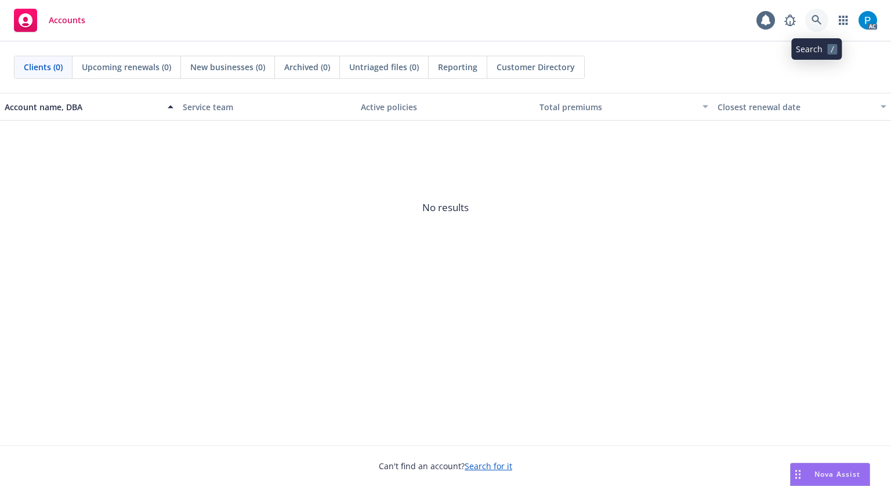
click at [816, 15] on icon at bounding box center [816, 20] width 10 height 10
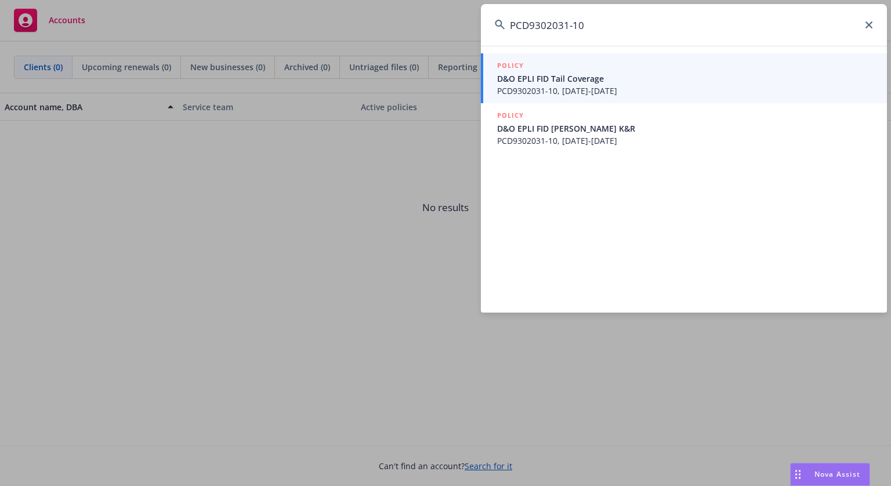
type input "PCD9302031-10"
click at [574, 82] on span "D&O EPLI FID Tail Coverage" at bounding box center [685, 78] width 376 height 12
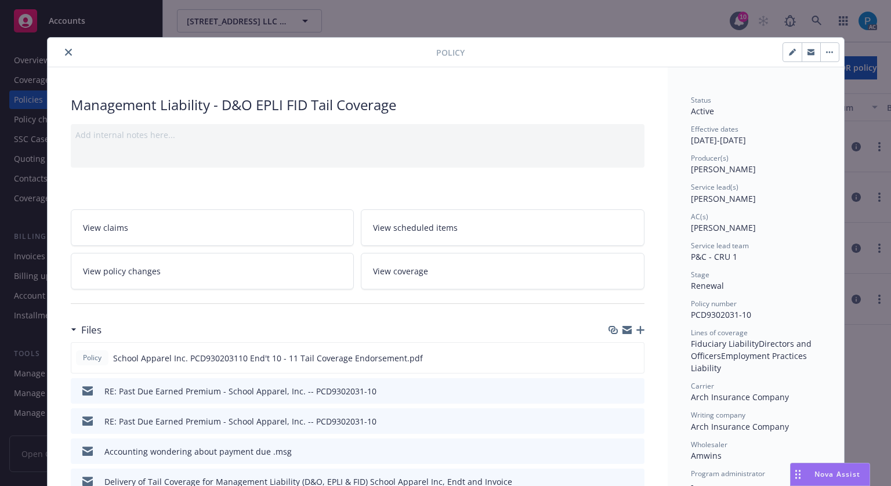
click at [63, 46] on button "close" at bounding box center [68, 52] width 14 height 14
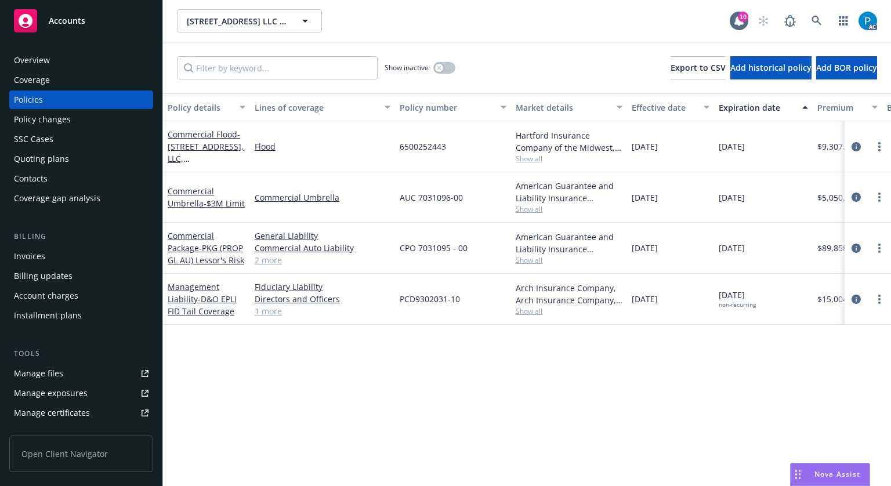
click at [49, 255] on div "Invoices" at bounding box center [81, 256] width 135 height 19
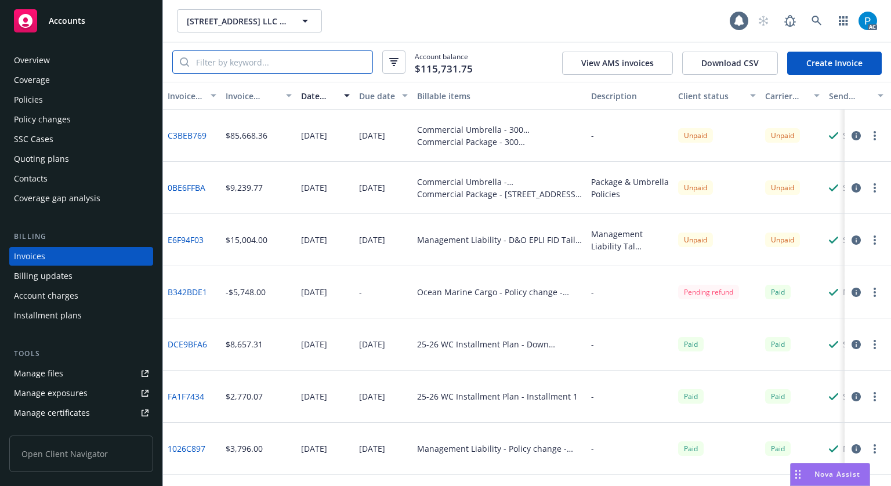
click at [256, 63] on input "search" at bounding box center [280, 62] width 183 height 22
paste input "PCD9302031-10"
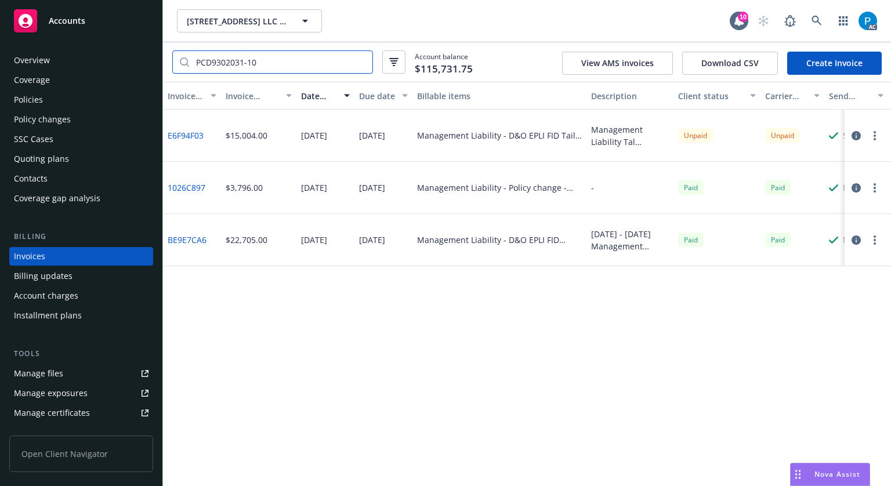
type input "PCD9302031-10"
click at [74, 96] on div "Policies" at bounding box center [81, 99] width 135 height 19
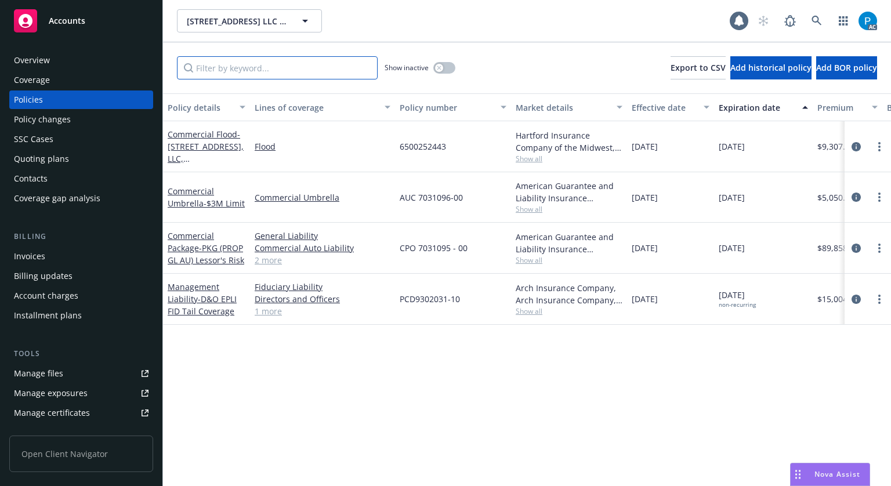
click at [233, 70] on input "Filter by keyword..." at bounding box center [277, 67] width 201 height 23
paste input "PCD9302031-10"
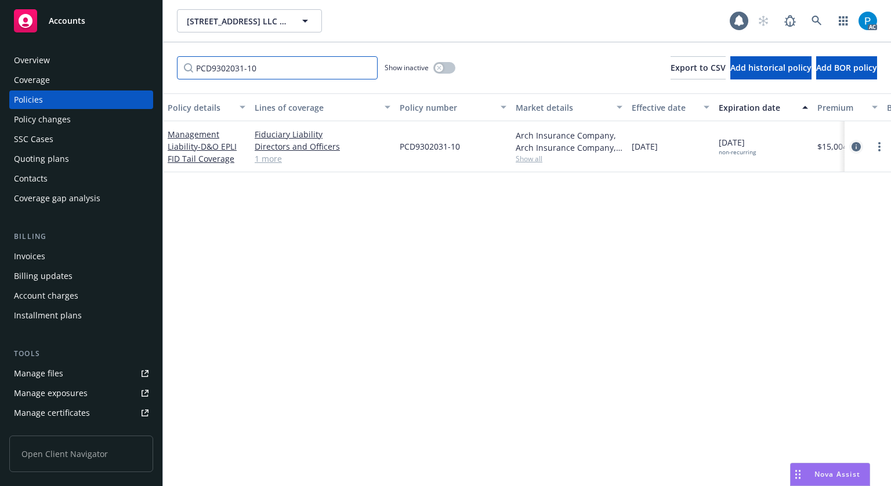
type input "PCD9302031-10"
click at [851, 148] on icon "circleInformation" at bounding box center [855, 146] width 9 height 9
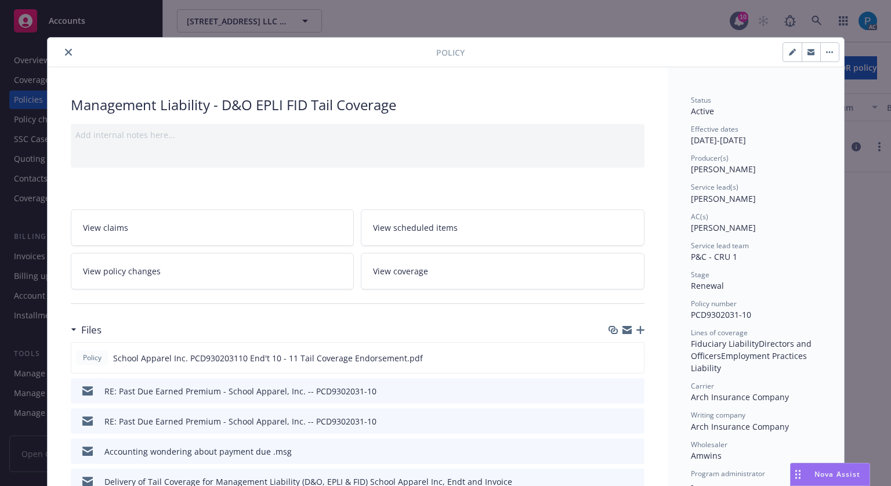
scroll to position [35, 0]
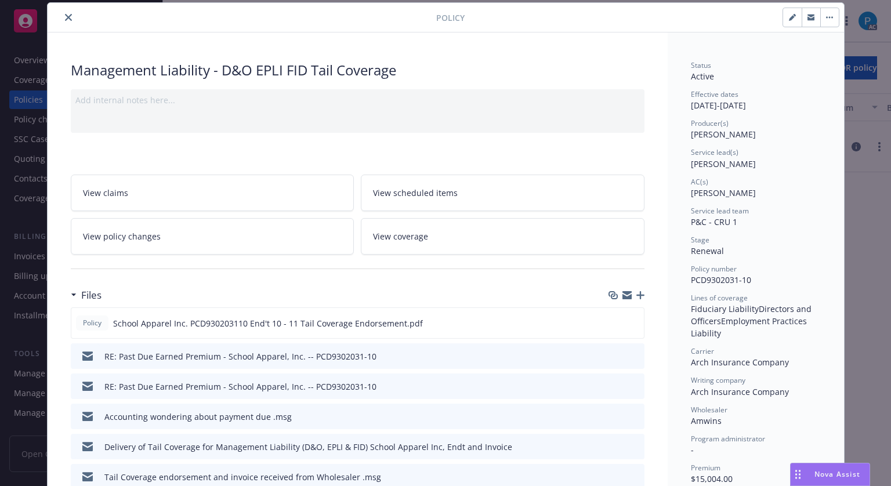
click at [64, 12] on button "close" at bounding box center [68, 17] width 14 height 14
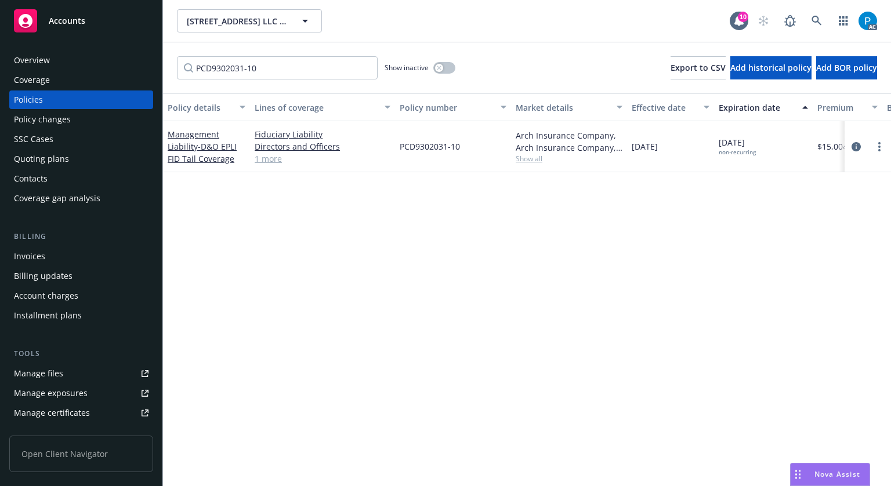
click at [77, 24] on span "Accounts" at bounding box center [67, 20] width 37 height 9
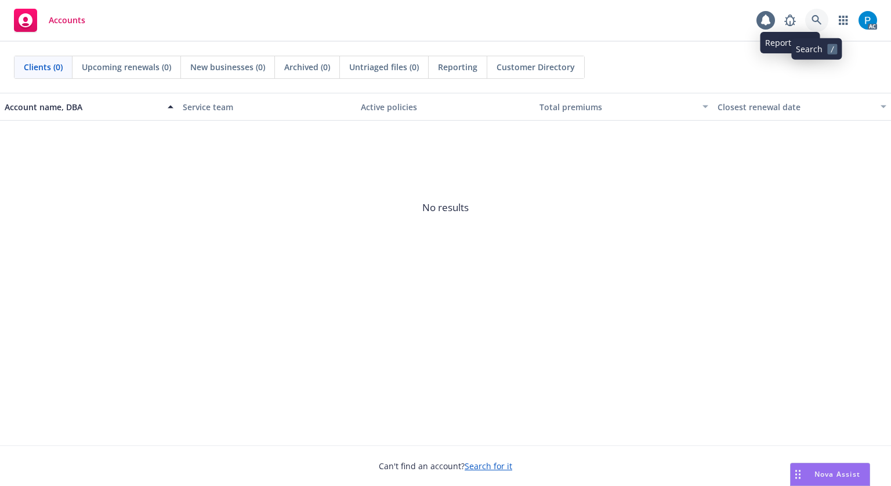
click at [815, 18] on icon at bounding box center [816, 20] width 10 height 10
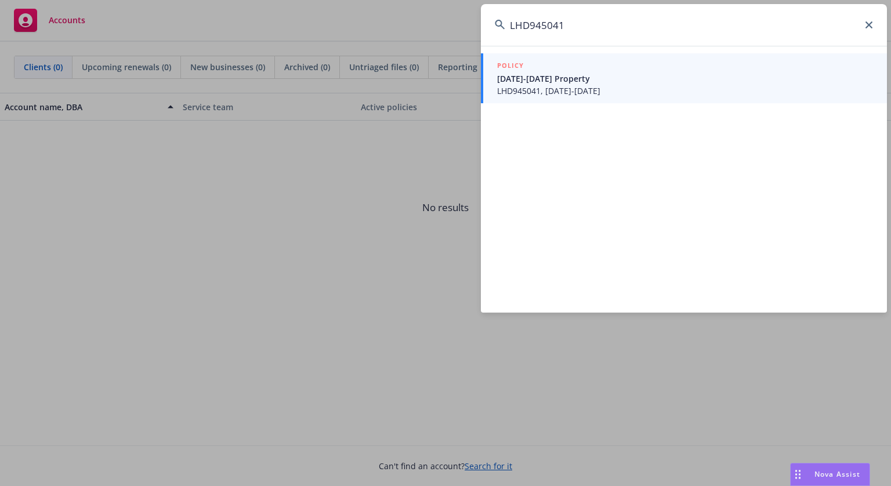
type input "LHD945041"
click at [658, 78] on span "[DATE]-[DATE] Property" at bounding box center [685, 78] width 376 height 12
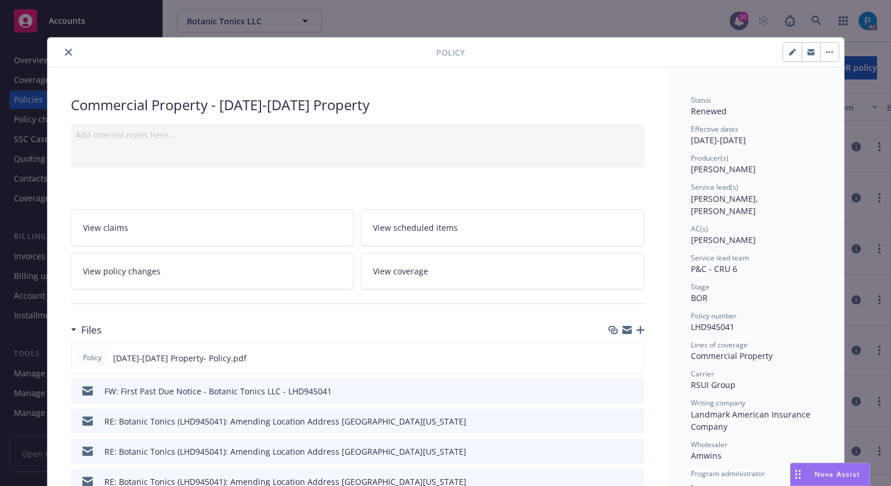
click at [66, 51] on icon "close" at bounding box center [68, 52] width 7 height 7
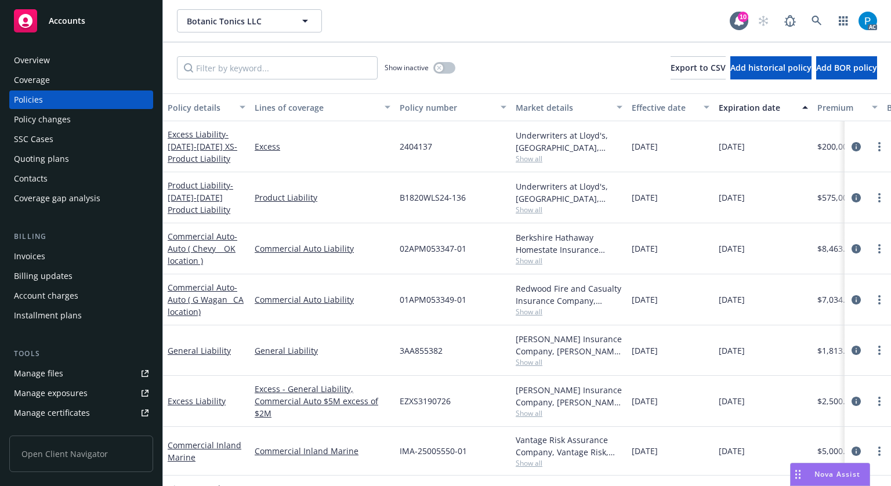
click at [43, 253] on div "Invoices" at bounding box center [29, 256] width 31 height 19
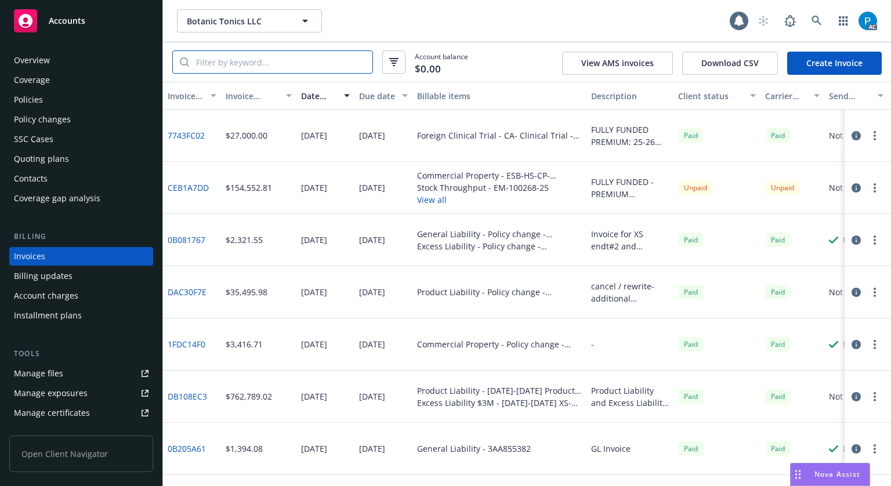
click at [243, 60] on input "search" at bounding box center [280, 62] width 183 height 22
paste input "LHD945041"
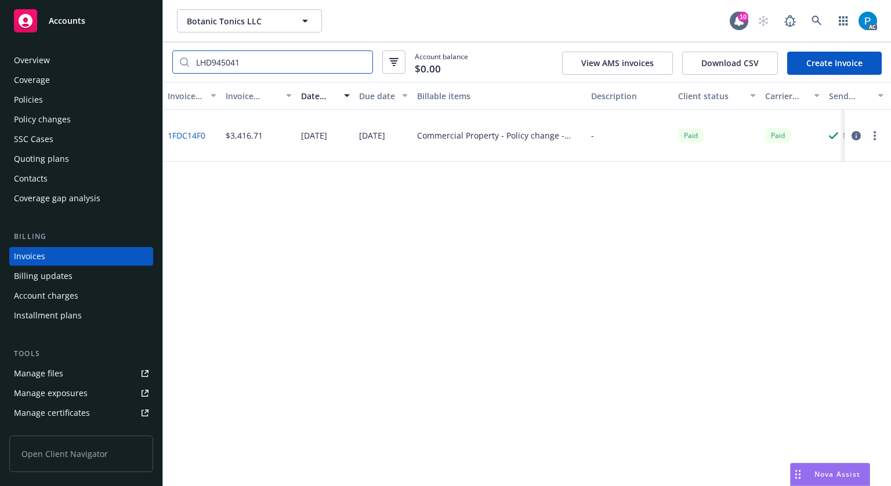
type input "LHD945041"
click at [60, 96] on div "Policies" at bounding box center [81, 99] width 135 height 19
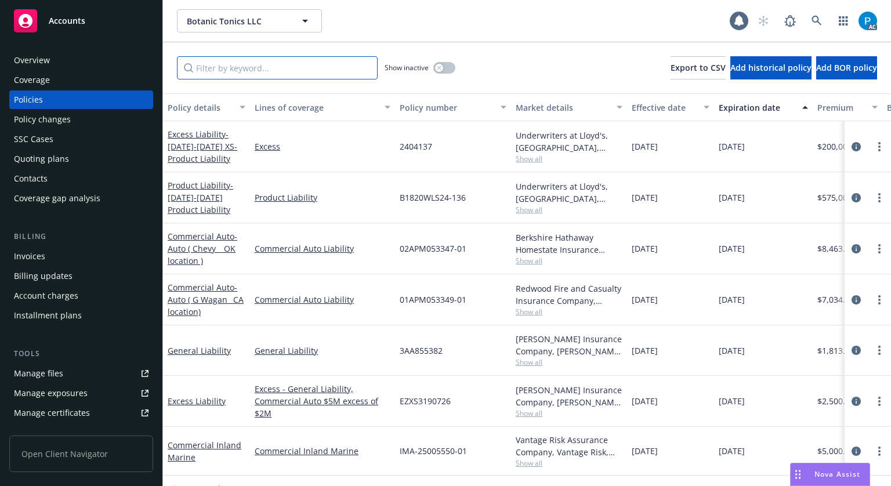
click at [206, 68] on input "Filter by keyword..." at bounding box center [277, 67] width 201 height 23
paste input "LHD945041"
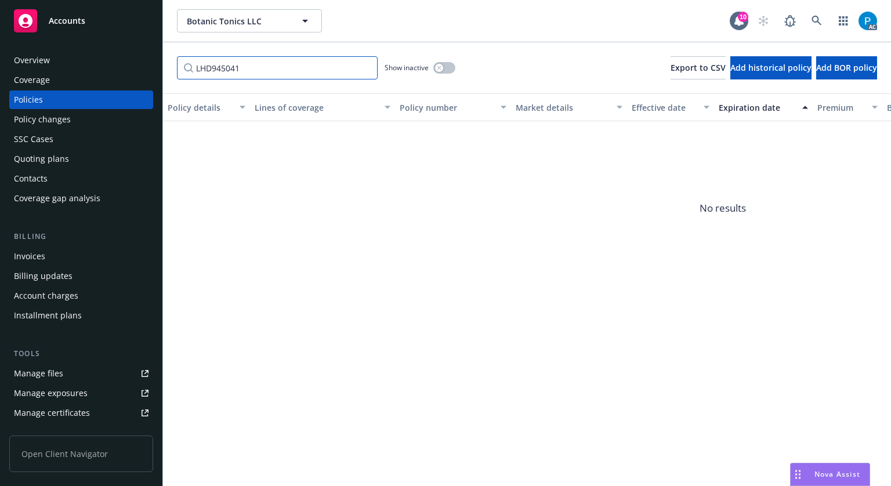
type input "LHD945041"
click at [108, 26] on div "Accounts" at bounding box center [81, 20] width 135 height 23
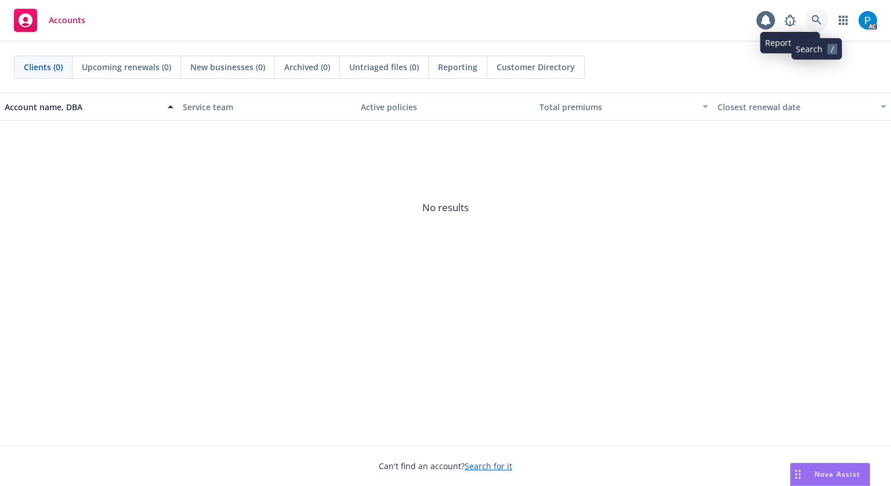
click at [819, 24] on icon at bounding box center [816, 20] width 10 height 10
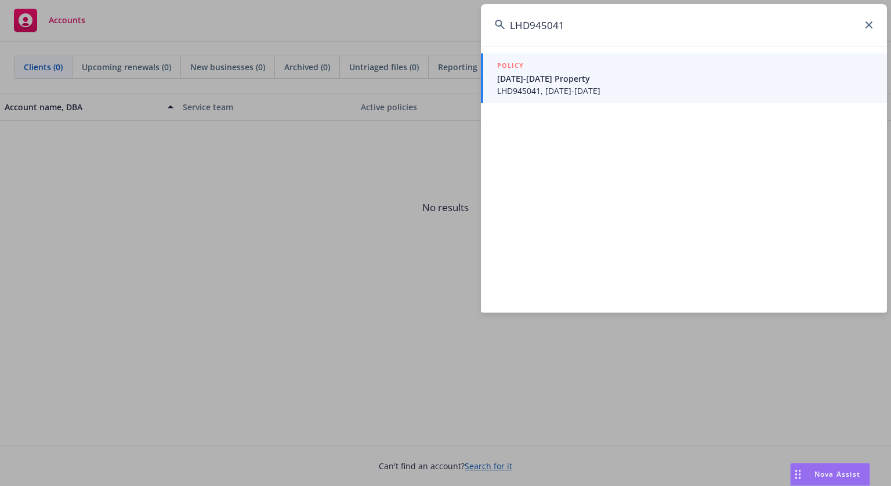
type input "LHD945041"
click at [671, 82] on span "[DATE]-[DATE] Property" at bounding box center [685, 78] width 376 height 12
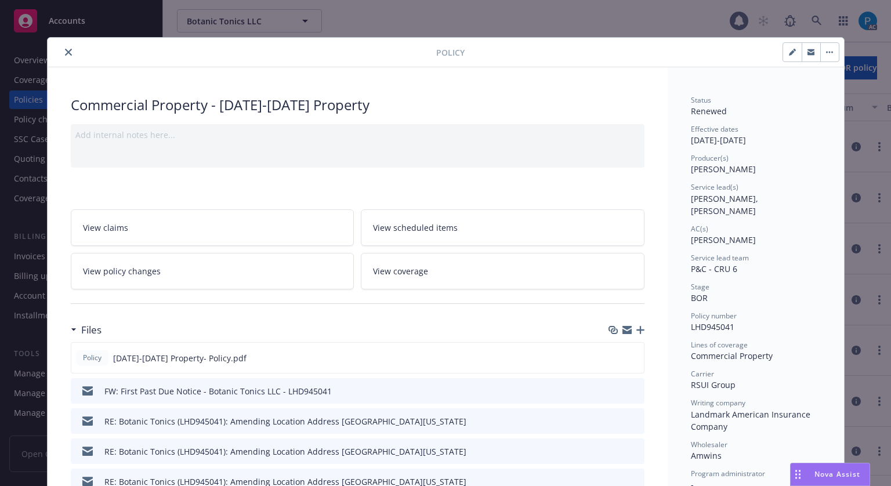
scroll to position [35, 0]
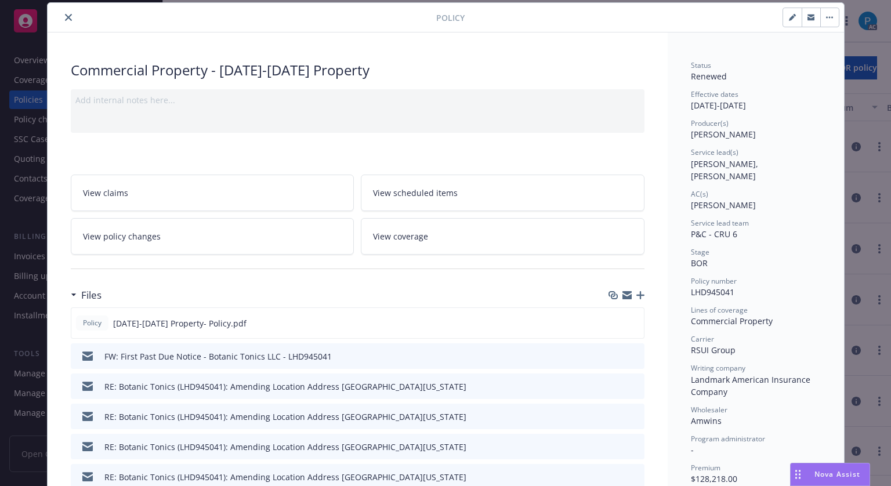
click at [65, 14] on icon "close" at bounding box center [68, 17] width 7 height 7
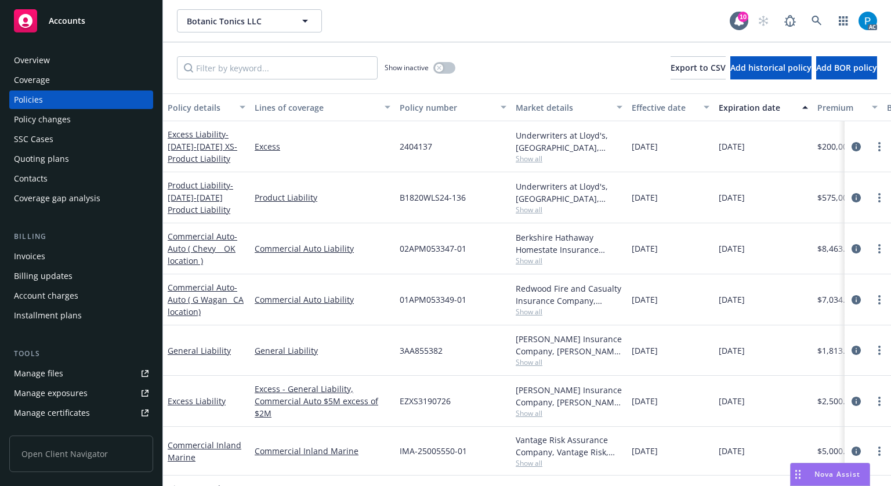
click at [35, 99] on div "Policies" at bounding box center [28, 99] width 29 height 19
click at [251, 71] on input "Filter by keyword..." at bounding box center [277, 67] width 201 height 23
paste input "IMA-25005550-01"
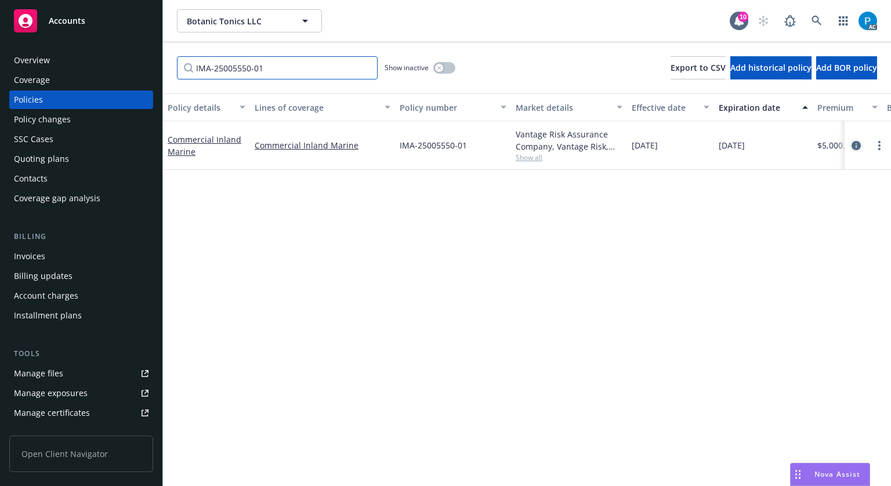
type input "IMA-25005550-01"
click at [851, 141] on icon "circleInformation" at bounding box center [855, 145] width 9 height 9
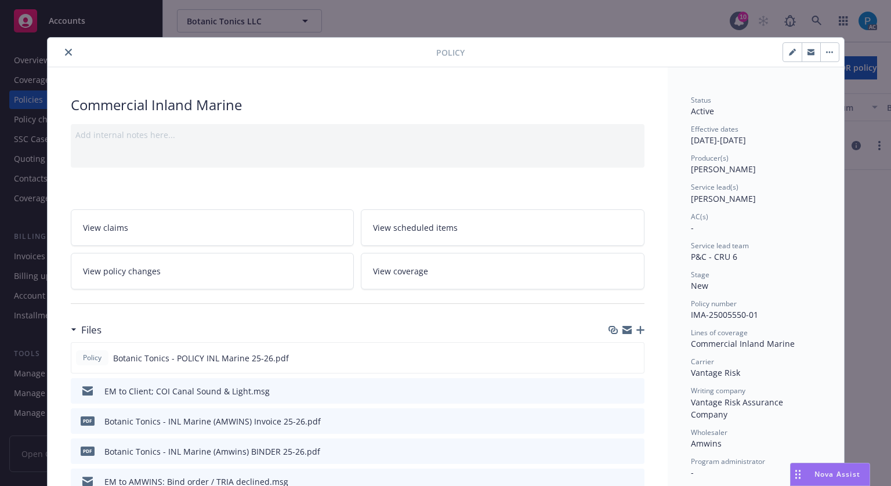
click at [65, 49] on icon "close" at bounding box center [68, 52] width 7 height 7
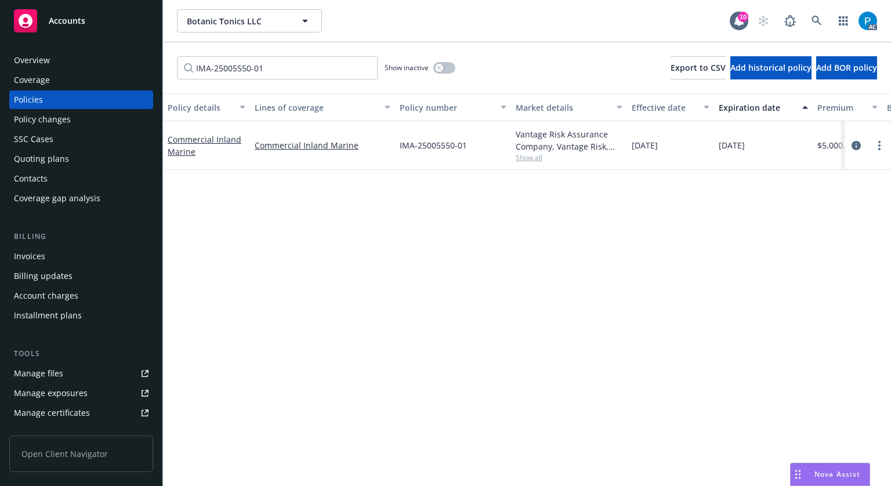
click at [28, 252] on div "Invoices" at bounding box center [29, 256] width 31 height 19
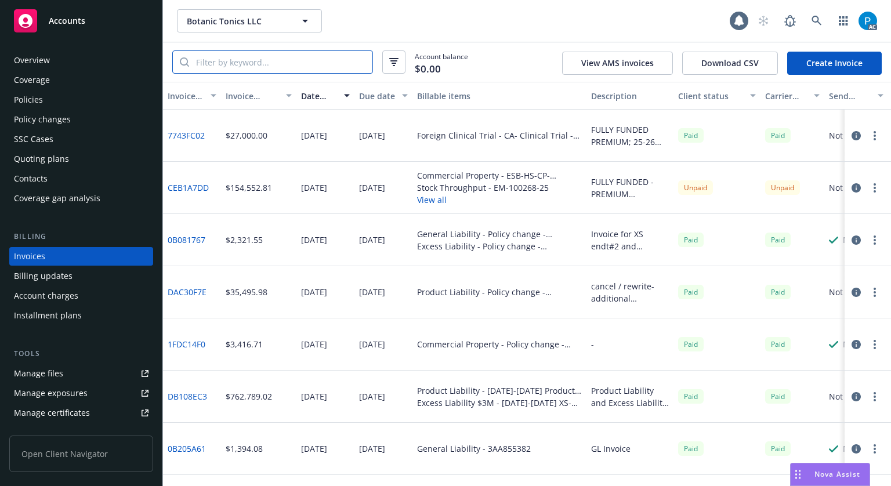
click at [280, 58] on input "search" at bounding box center [280, 62] width 183 height 22
paste input "IMA-25005550-01"
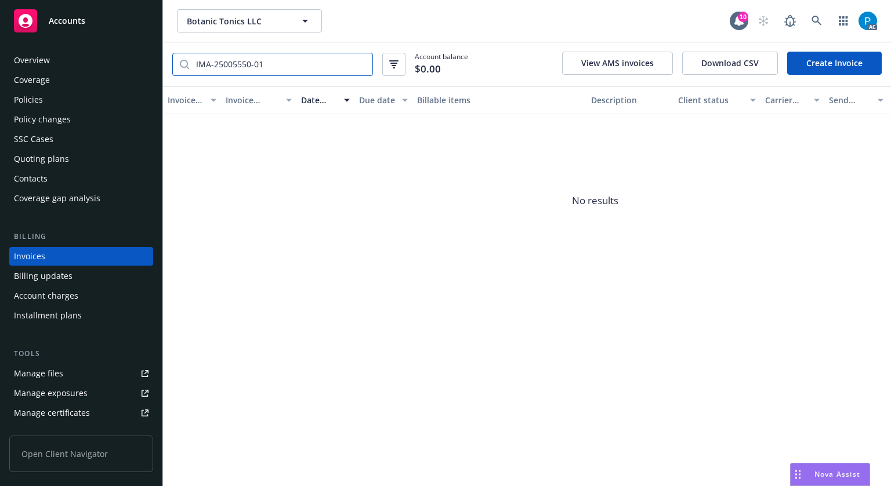
type input "IMA-25005550-01"
click at [81, 23] on span "Accounts" at bounding box center [67, 20] width 37 height 9
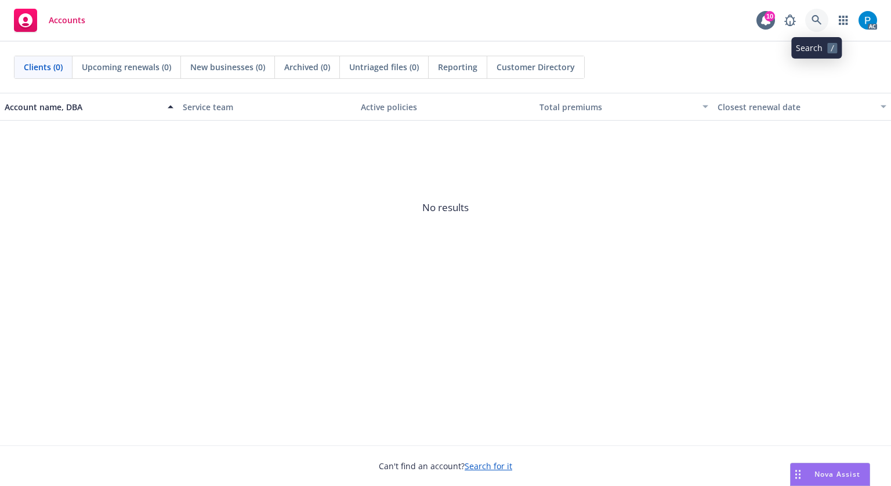
click at [810, 17] on link at bounding box center [816, 20] width 23 height 23
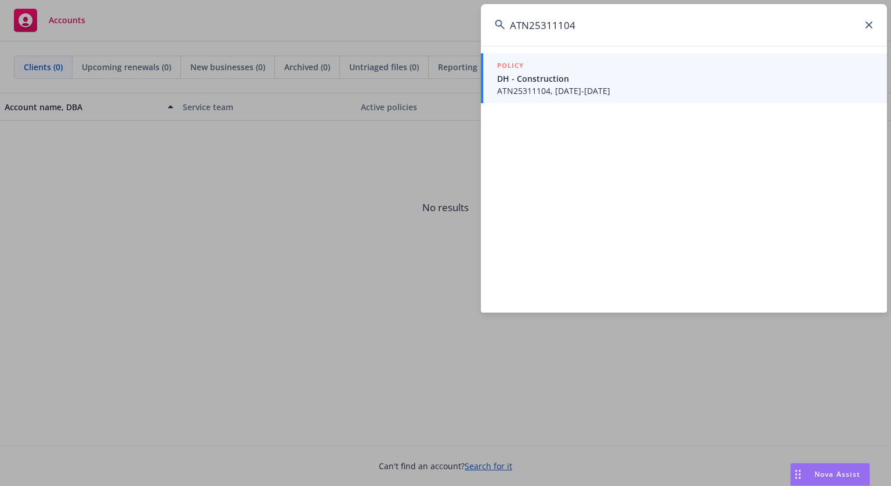
type input "ATN25311104"
click at [556, 85] on span "ATN25311104, [DATE]-[DATE]" at bounding box center [685, 91] width 376 height 12
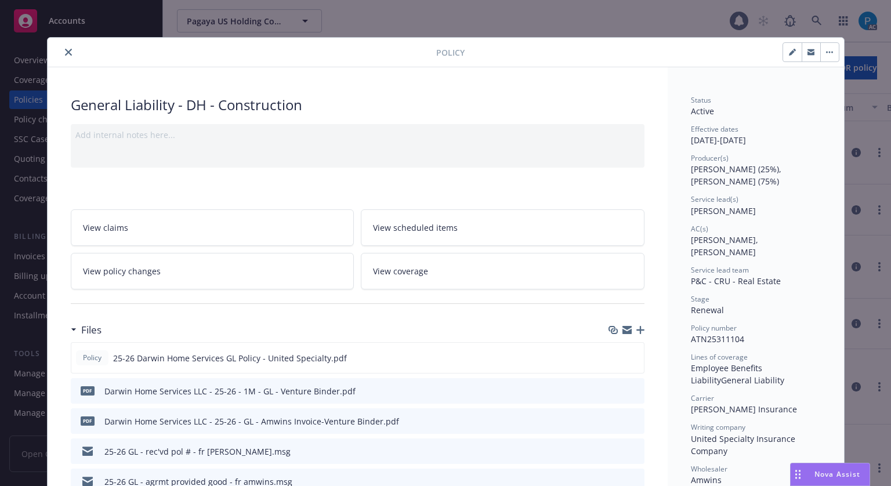
click at [66, 52] on icon "close" at bounding box center [68, 52] width 7 height 7
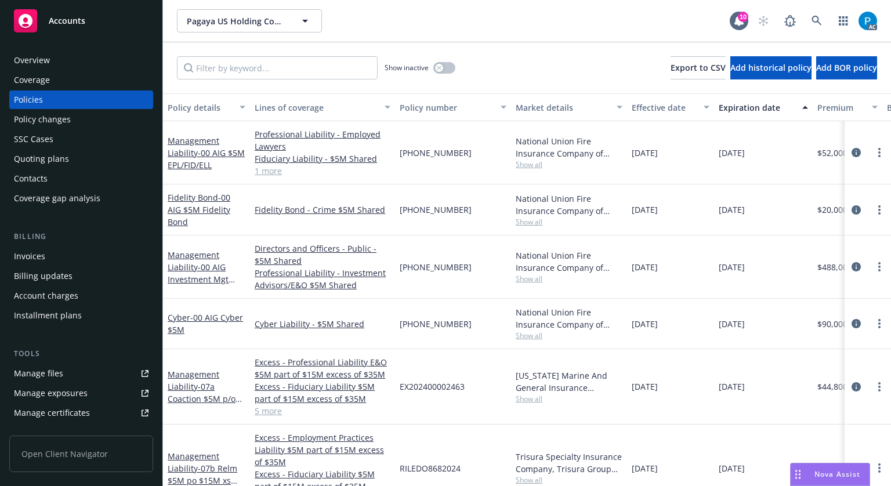
click at [56, 257] on div "Invoices" at bounding box center [81, 256] width 135 height 19
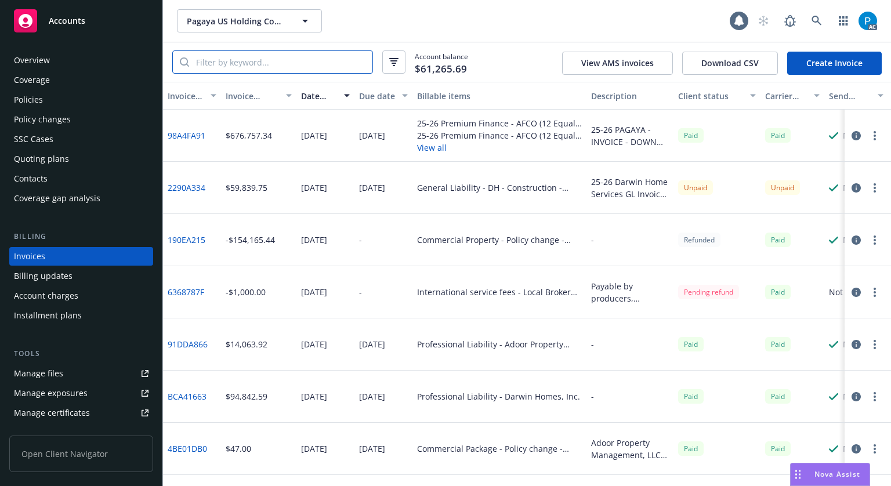
click at [230, 70] on input "search" at bounding box center [280, 62] width 183 height 22
paste input "ATN25311104"
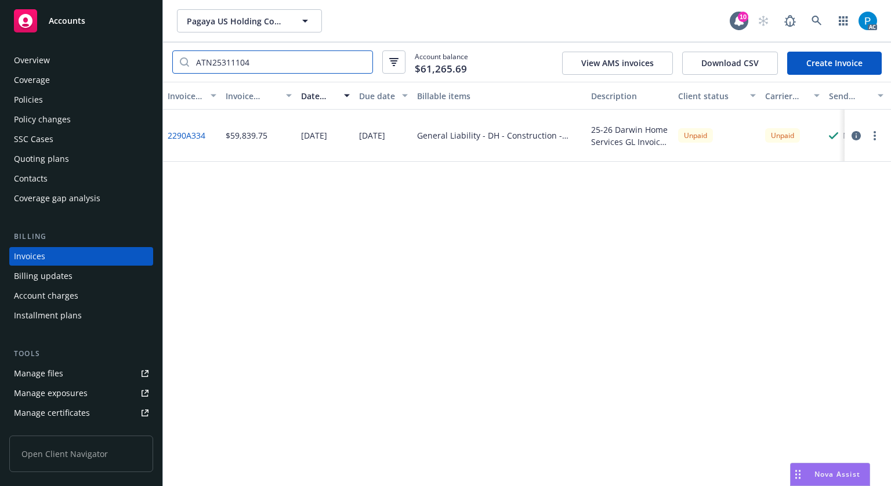
type input "ATN25311104"
click at [61, 99] on div "Policies" at bounding box center [81, 99] width 135 height 19
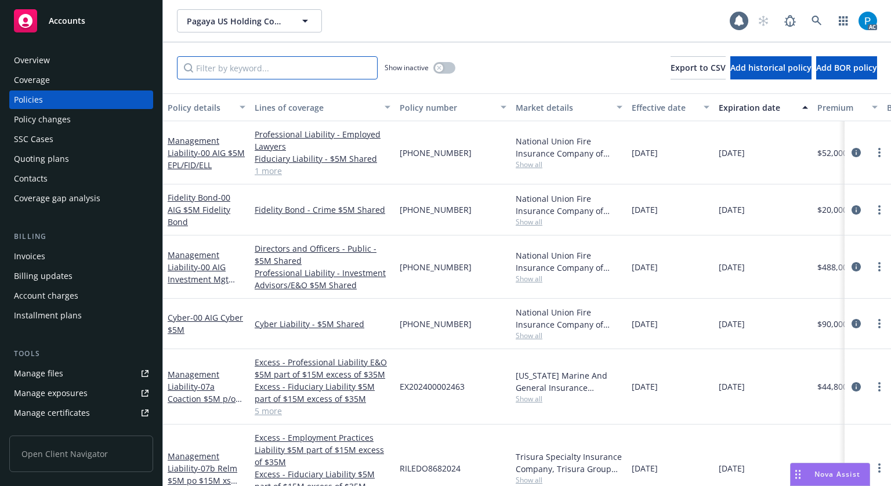
click at [271, 71] on input "Filter by keyword..." at bounding box center [277, 67] width 201 height 23
paste input "ATN25311104"
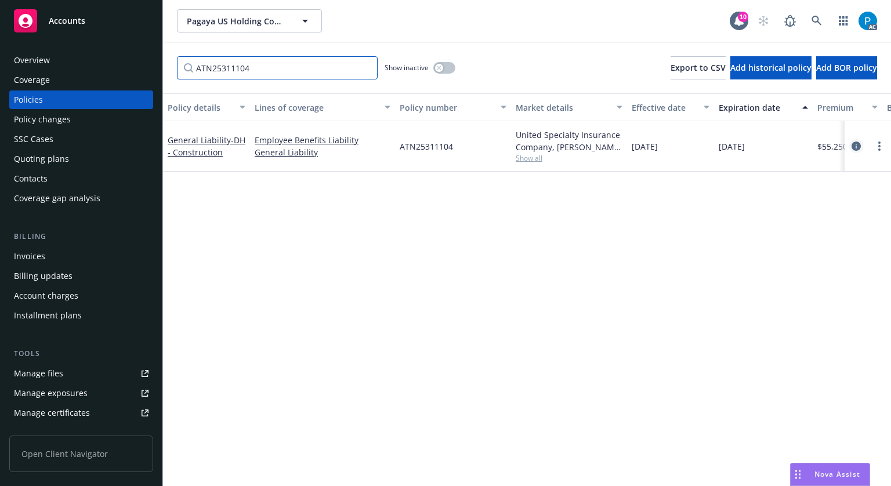
type input "ATN25311104"
click at [853, 144] on link "circleInformation" at bounding box center [856, 146] width 14 height 14
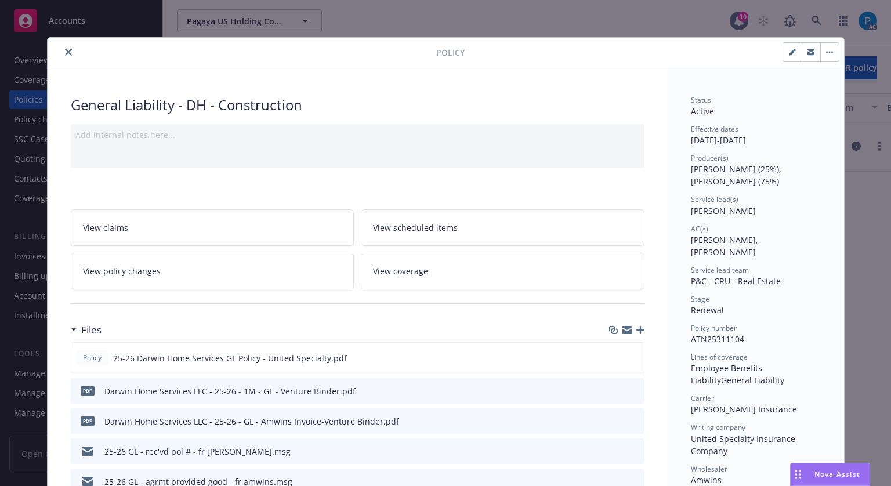
scroll to position [35, 0]
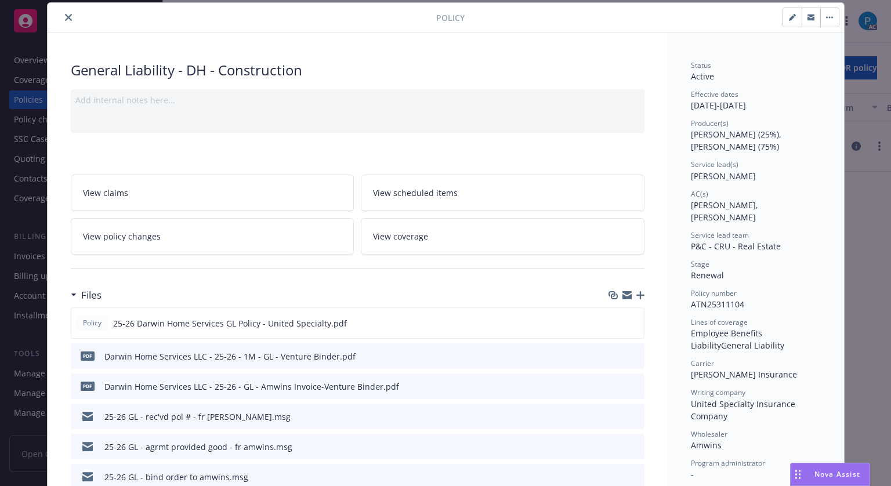
click at [65, 19] on icon "close" at bounding box center [68, 17] width 7 height 7
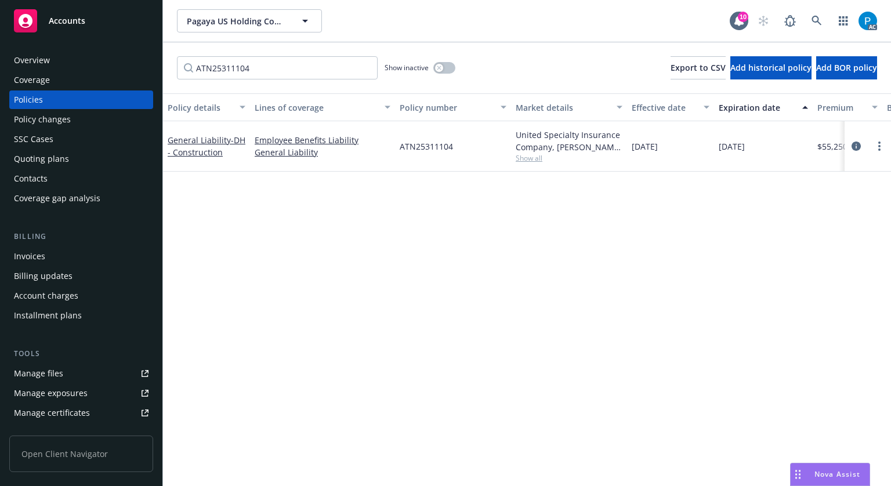
click at [72, 25] on span "Accounts" at bounding box center [67, 20] width 37 height 9
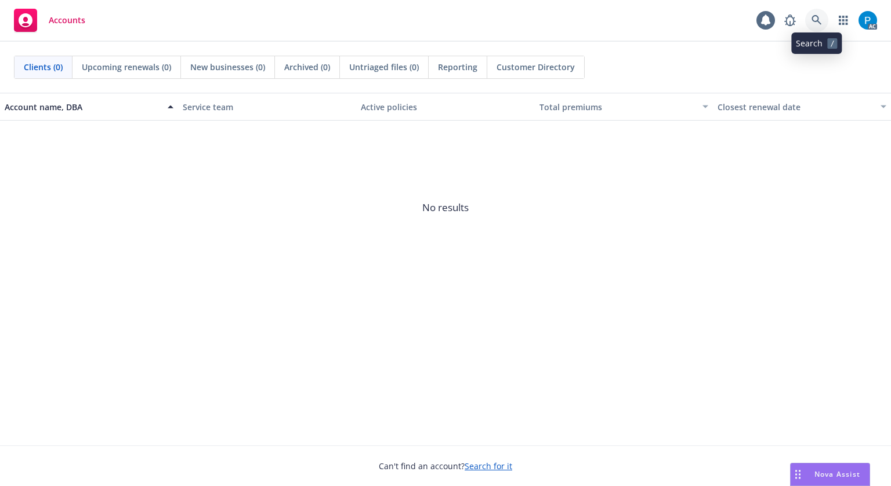
click at [818, 20] on icon at bounding box center [816, 20] width 10 height 10
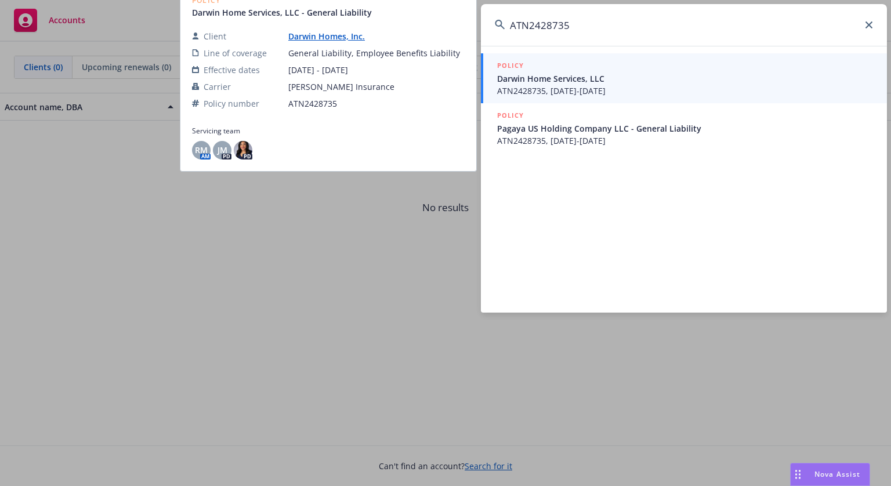
type input "ATN2428735"
click at [579, 85] on span "ATN2428735, [DATE]-[DATE]" at bounding box center [685, 91] width 376 height 12
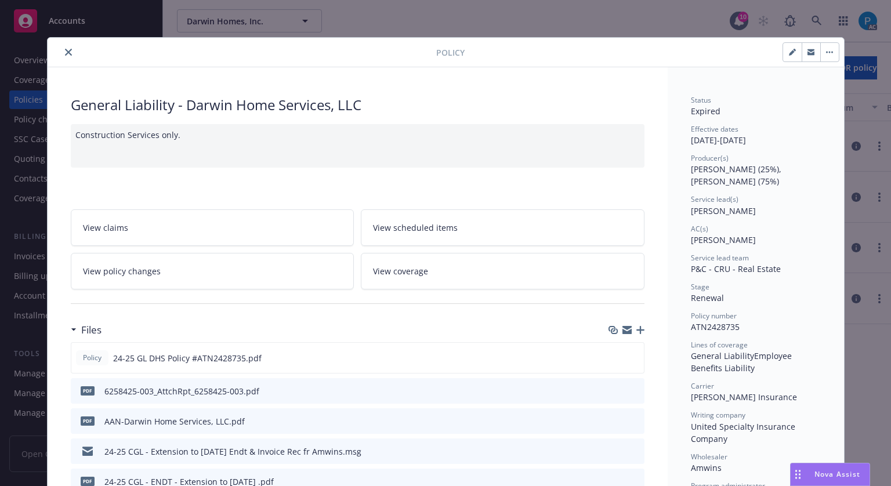
click at [65, 54] on icon "close" at bounding box center [68, 52] width 7 height 7
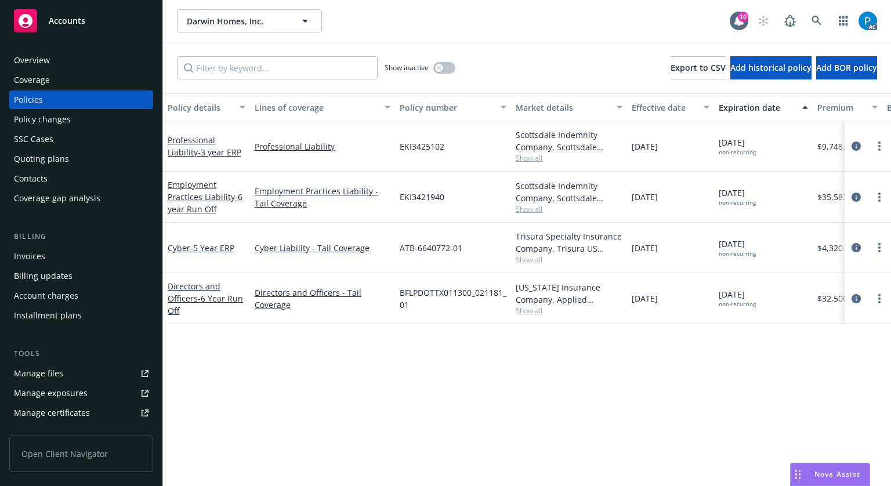
click at [34, 253] on div "Invoices" at bounding box center [29, 256] width 31 height 19
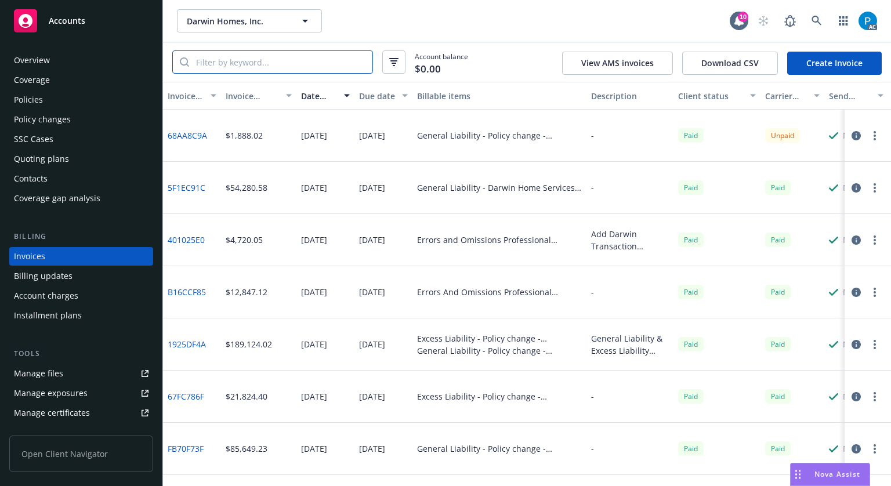
click at [230, 58] on input "search" at bounding box center [280, 62] width 183 height 22
paste input "ATN2428735"
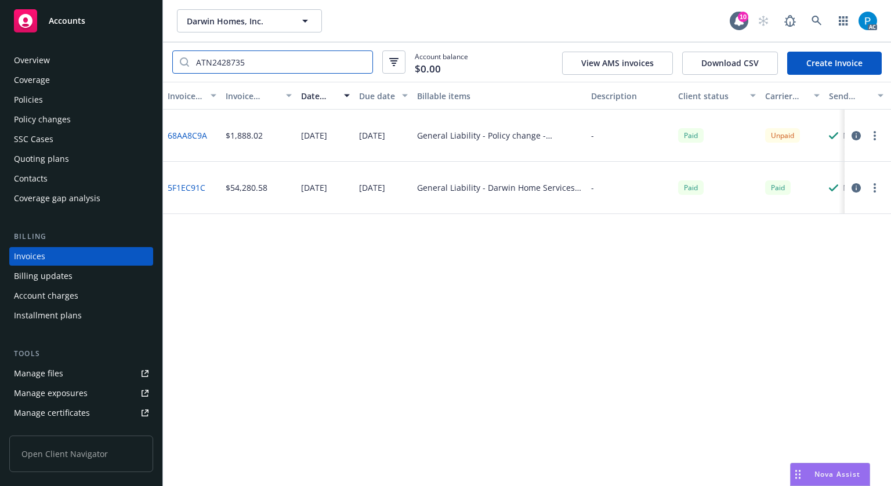
type input "ATN2428735"
